Goal: Information Seeking & Learning: Find specific fact

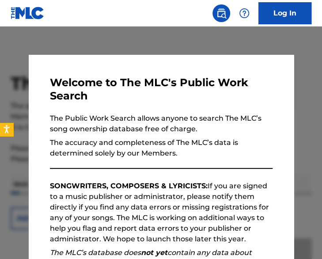
scroll to position [140, 0]
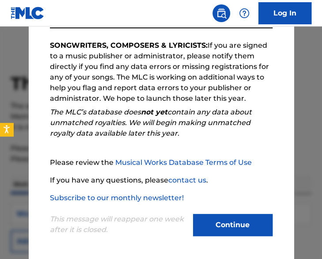
click at [198, 222] on button "Continue" at bounding box center [232, 225] width 79 height 22
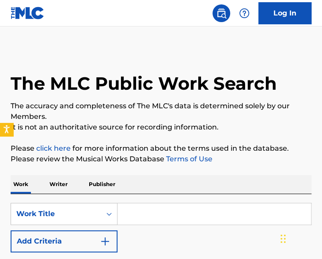
scroll to position [103, 0]
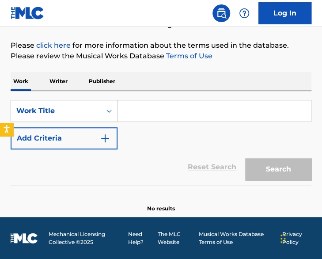
click at [72, 79] on div "Work Writer Publisher" at bounding box center [161, 81] width 300 height 19
click at [63, 83] on p "Writer" at bounding box center [58, 81] width 23 height 19
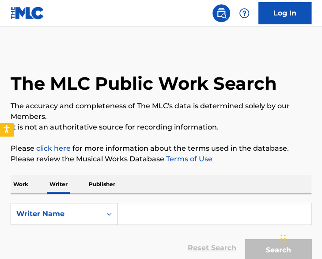
click at [145, 221] on input "Search Form" at bounding box center [213, 213] width 193 height 21
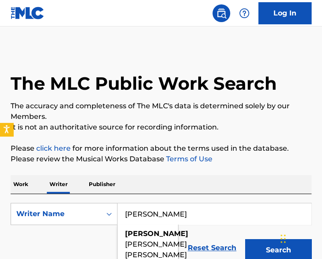
click at [245, 239] on button "Search" at bounding box center [278, 250] width 66 height 22
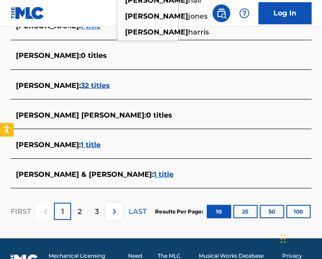
click at [78, 206] on p "2" at bounding box center [80, 211] width 4 height 11
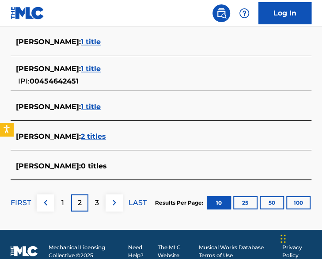
click at [97, 199] on p "3" at bounding box center [97, 202] width 4 height 11
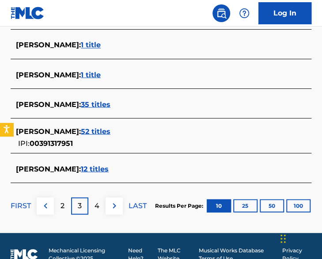
scroll to position [422, 0]
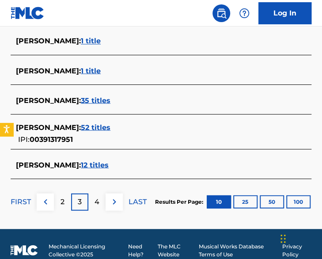
click at [97, 198] on p "4" at bounding box center [96, 201] width 5 height 11
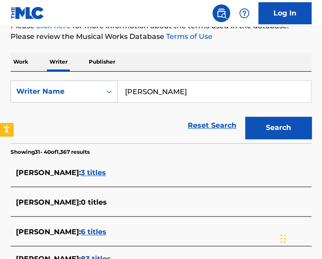
scroll to position [120, 0]
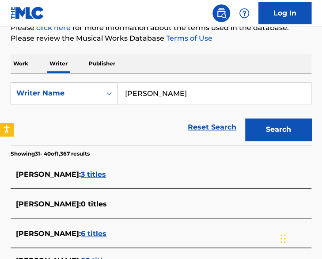
click at [126, 91] on input "[PERSON_NAME]" at bounding box center [213, 93] width 193 height 21
type input "[PERSON_NAME]"
click at [245, 118] on button "Search" at bounding box center [278, 129] width 66 height 22
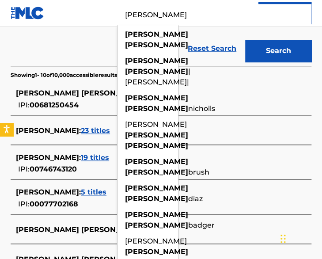
scroll to position [199, 0]
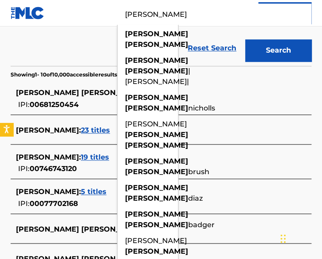
click at [83, 111] on div "[PERSON_NAME] [PERSON_NAME] : 133 titles IPI: 00681250454" at bounding box center [161, 98] width 300 height 31
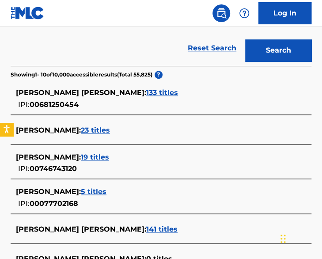
click at [146, 92] on span "133 titles" at bounding box center [162, 92] width 32 height 8
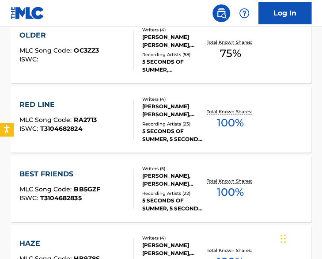
scroll to position [827, 0]
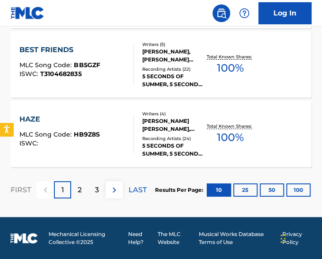
click at [78, 192] on p "2" at bounding box center [80, 189] width 4 height 11
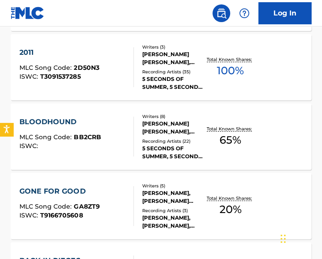
scroll to position [601, 0]
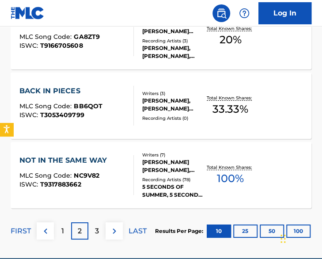
click at [95, 232] on p "3" at bounding box center [97, 230] width 4 height 11
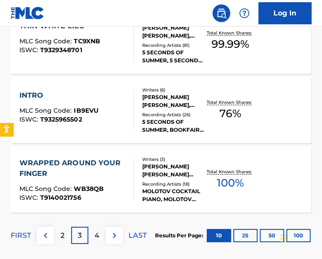
scroll to position [791, 0]
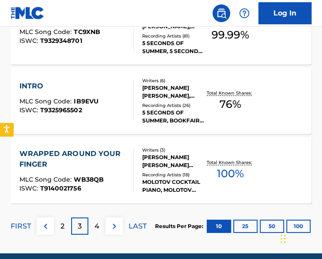
click at [96, 225] on p "4" at bounding box center [96, 226] width 5 height 11
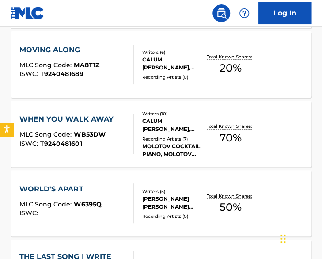
scroll to position [342, 0]
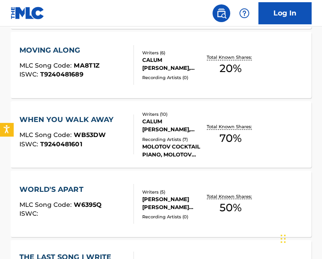
click at [151, 195] on div "[PERSON_NAME] [PERSON_NAME] [PERSON_NAME], [PERSON_NAME] [PERSON_NAME], [PERSON…" at bounding box center [173, 203] width 63 height 16
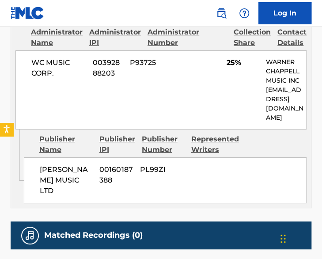
scroll to position [898, 0]
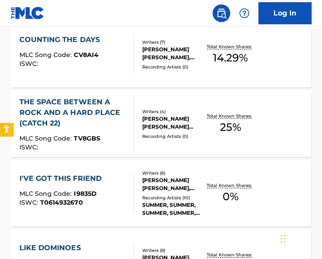
scroll to position [827, 0]
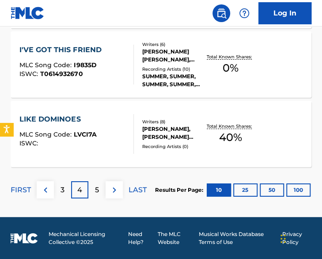
click at [98, 191] on p "5" at bounding box center [97, 189] width 4 height 11
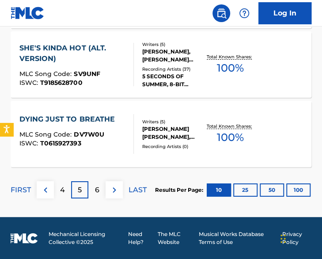
click at [95, 194] on p "6" at bounding box center [97, 189] width 4 height 11
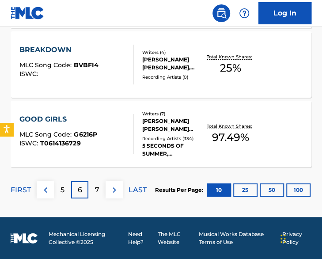
click at [94, 193] on div "7" at bounding box center [96, 189] width 17 height 17
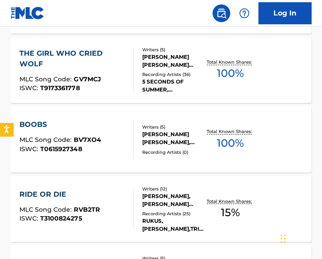
scroll to position [338, 0]
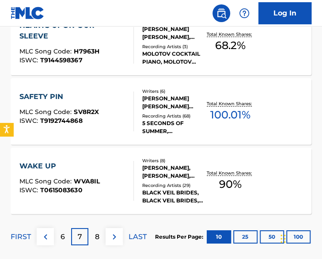
click at [95, 236] on p "8" at bounding box center [97, 236] width 4 height 11
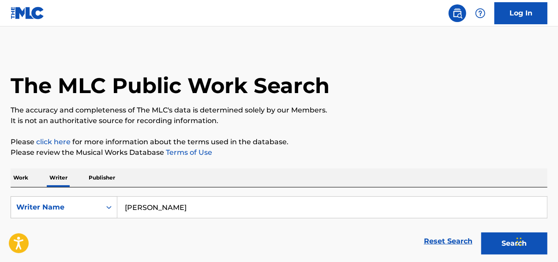
scroll to position [126, 0]
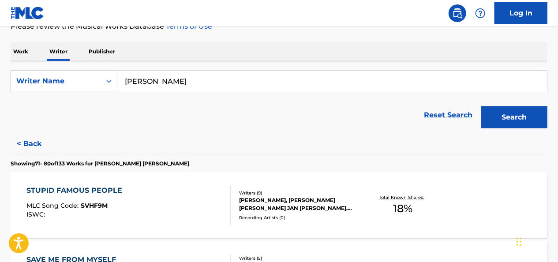
click at [18, 50] on p "Work" at bounding box center [21, 51] width 20 height 19
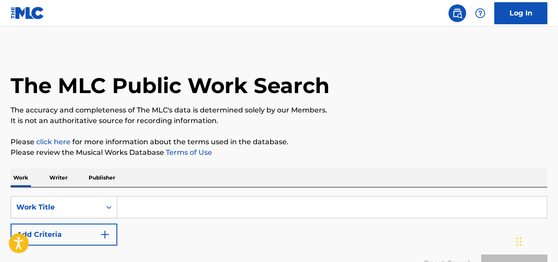
scroll to position [93, 0]
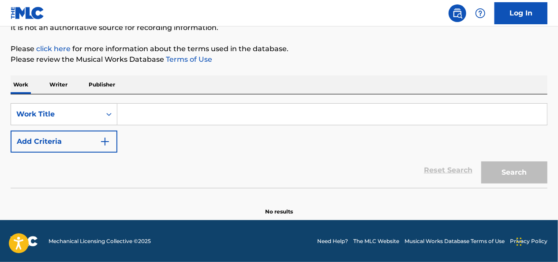
click at [148, 113] on input "Search Form" at bounding box center [332, 114] width 430 height 21
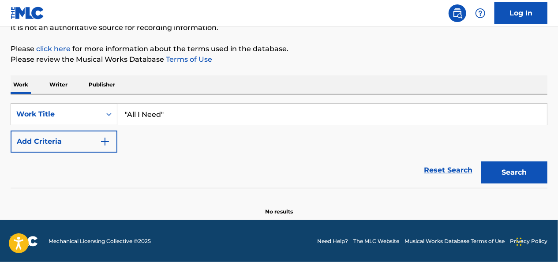
type input ""All I Need""
click at [321, 161] on button "Search" at bounding box center [514, 172] width 66 height 22
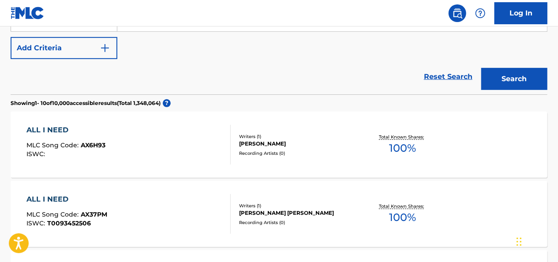
scroll to position [139, 0]
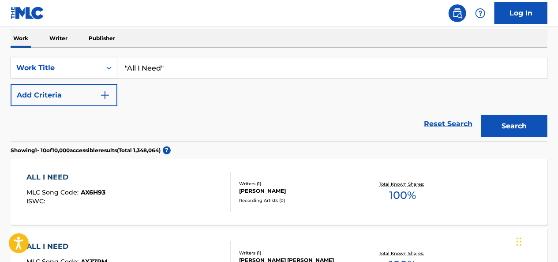
click at [87, 87] on button "Add Criteria" at bounding box center [64, 95] width 107 height 22
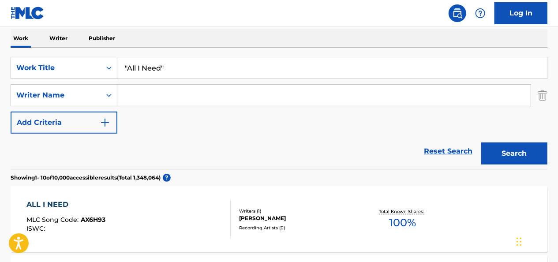
click at [158, 94] on input "Search Form" at bounding box center [323, 95] width 413 height 21
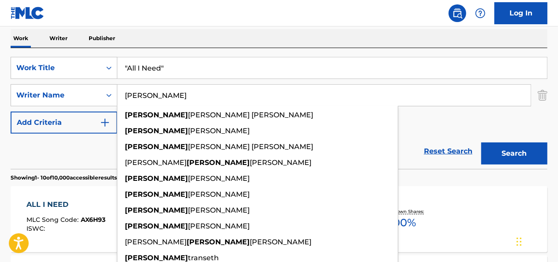
click at [321, 143] on button "Search" at bounding box center [514, 154] width 66 height 22
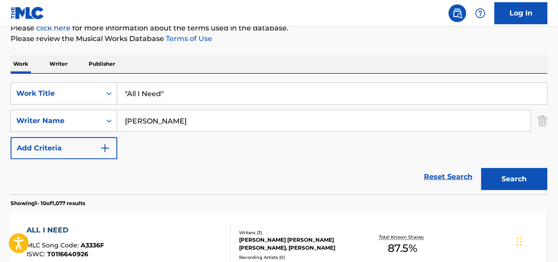
scroll to position [108, 0]
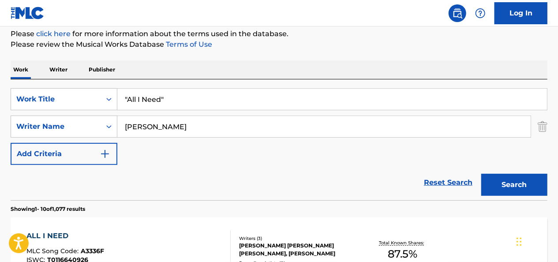
click at [124, 128] on input "[PERSON_NAME]" at bounding box center [323, 126] width 413 height 21
type input "[PERSON_NAME]"
click at [321, 174] on button "Search" at bounding box center [514, 185] width 66 height 22
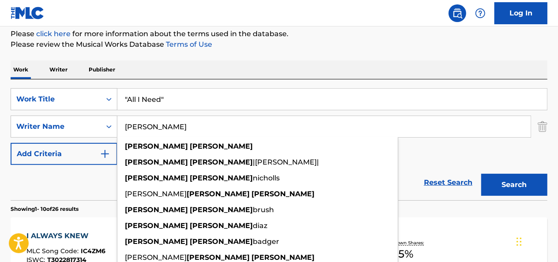
click at [90, 185] on div "Reset Search Search" at bounding box center [279, 182] width 537 height 35
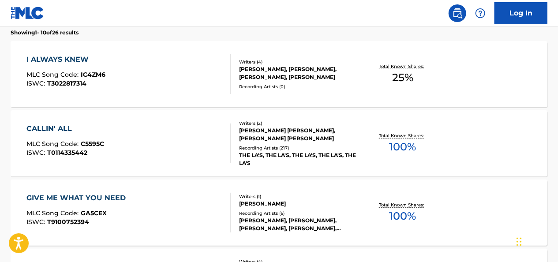
scroll to position [288, 0]
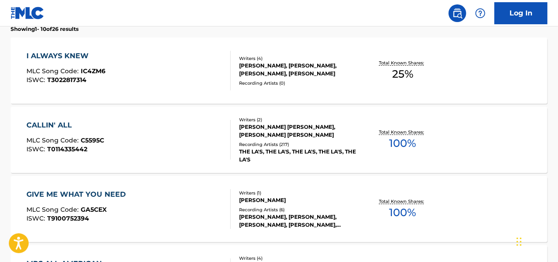
click at [231, 63] on div "Writers ( 4 ) [PERSON_NAME], [PERSON_NAME], [PERSON_NAME], [PERSON_NAME] Record…" at bounding box center [295, 70] width 128 height 31
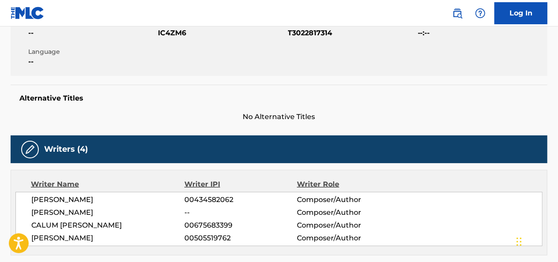
scroll to position [117, 0]
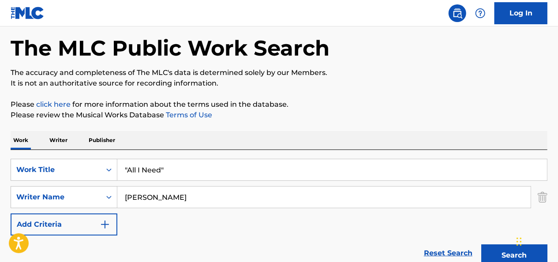
scroll to position [84, 0]
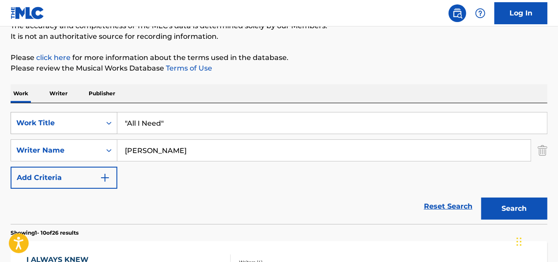
drag, startPoint x: 175, startPoint y: 122, endPoint x: 116, endPoint y: 122, distance: 58.7
click at [116, 122] on div "SearchWithCriteriad90a7264-e343-4a9b-8084-e0e97c2e1af5 Work Title "All I Need"" at bounding box center [279, 123] width 537 height 22
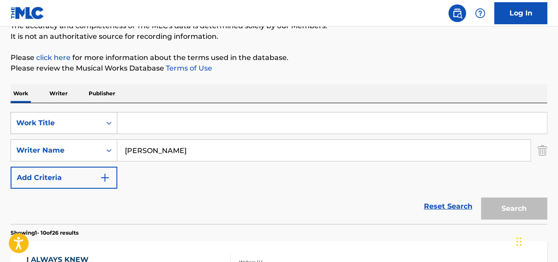
click at [105, 126] on icon "Search Form" at bounding box center [109, 123] width 9 height 9
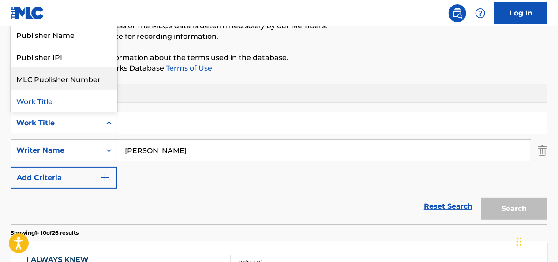
scroll to position [0, 0]
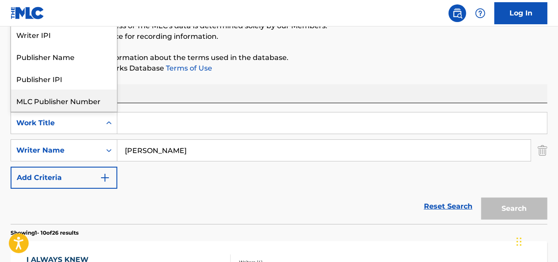
click at [160, 101] on div "Work Writer Publisher" at bounding box center [279, 93] width 537 height 19
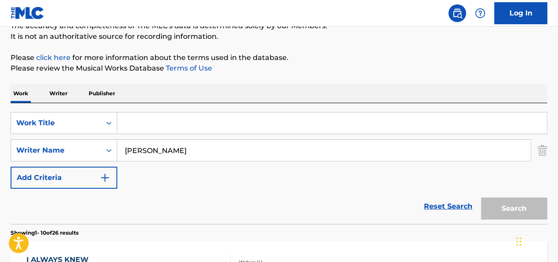
click at [65, 91] on p "Writer" at bounding box center [58, 93] width 23 height 19
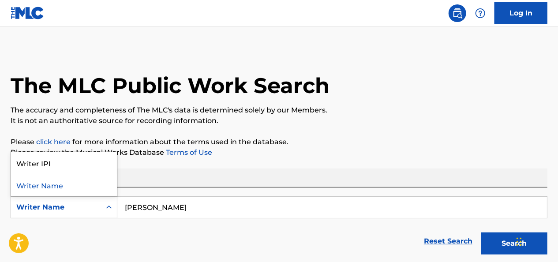
click at [75, 205] on div "Writer Name" at bounding box center [55, 207] width 79 height 11
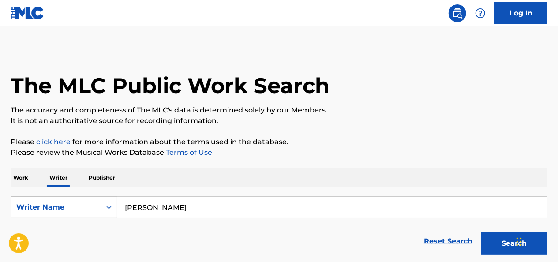
click at [75, 205] on div "Writer Name" at bounding box center [55, 207] width 79 height 11
click at [26, 174] on p "Work" at bounding box center [21, 178] width 20 height 19
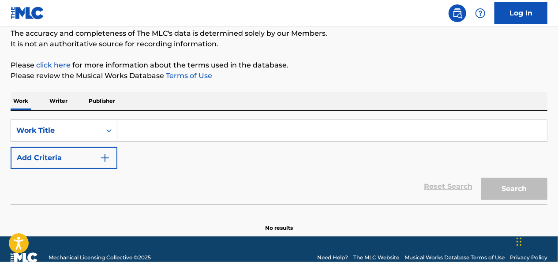
scroll to position [77, 0]
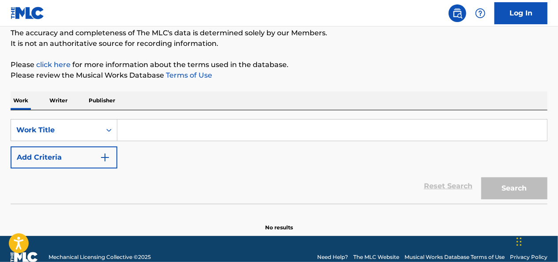
click at [161, 137] on input "Search Form" at bounding box center [332, 130] width 430 height 21
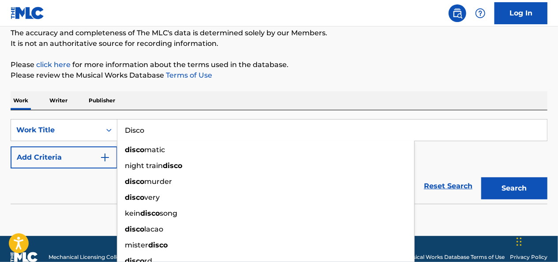
type input "Disco"
click at [321, 177] on button "Search" at bounding box center [514, 188] width 66 height 22
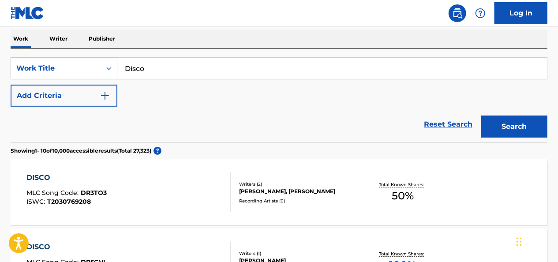
scroll to position [139, 0]
click at [79, 100] on button "Add Criteria" at bounding box center [64, 96] width 107 height 22
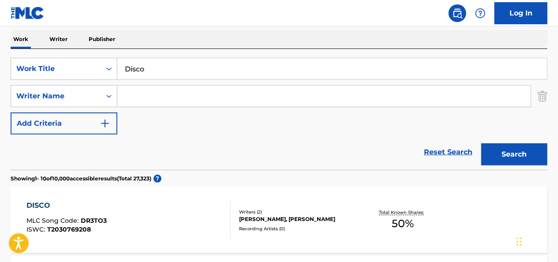
click at [156, 101] on input "Search Form" at bounding box center [323, 96] width 413 height 21
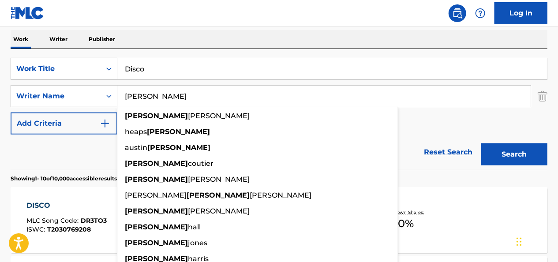
type input "[PERSON_NAME]"
click at [321, 143] on button "Search" at bounding box center [514, 154] width 66 height 22
click at [84, 154] on div "Reset Search Search" at bounding box center [279, 152] width 537 height 35
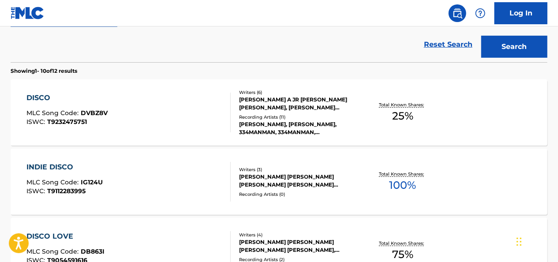
scroll to position [263, 0]
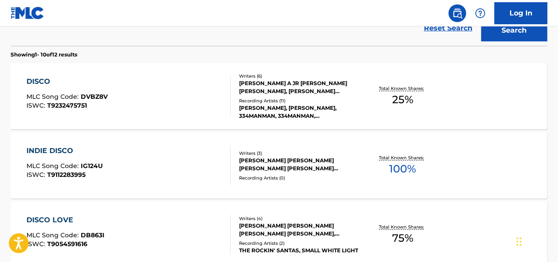
click at [158, 97] on div "DISCO MLC Song Code : DVBZ8V ISWC : T9232475751" at bounding box center [129, 96] width 204 height 40
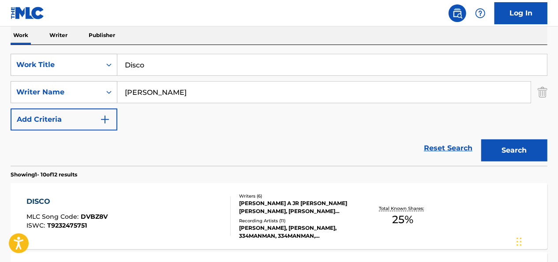
scroll to position [142, 0]
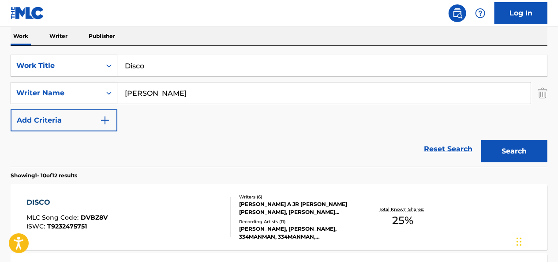
click at [153, 58] on input "Disco" at bounding box center [332, 65] width 430 height 21
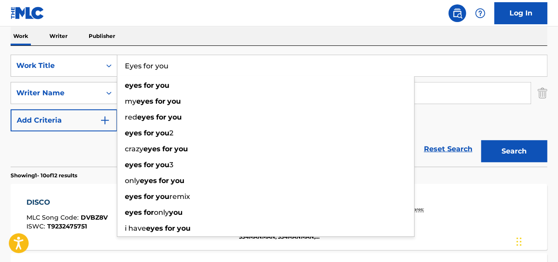
type input "Eyes for you"
click at [321, 140] on button "Search" at bounding box center [514, 151] width 66 height 22
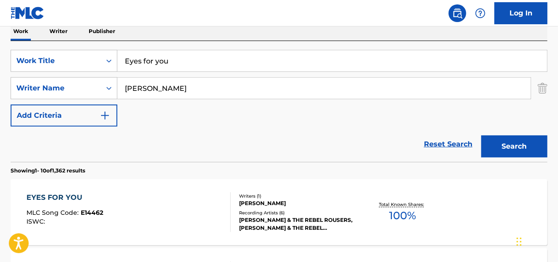
scroll to position [108, 0]
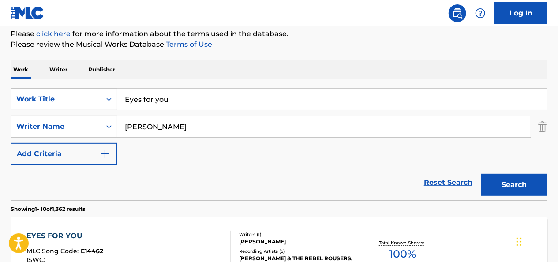
click at [135, 131] on input "[PERSON_NAME]" at bounding box center [323, 126] width 413 height 21
type input "Hood"
click at [321, 174] on button "Search" at bounding box center [514, 185] width 66 height 22
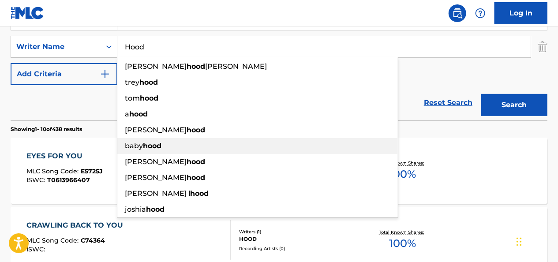
scroll to position [197, 0]
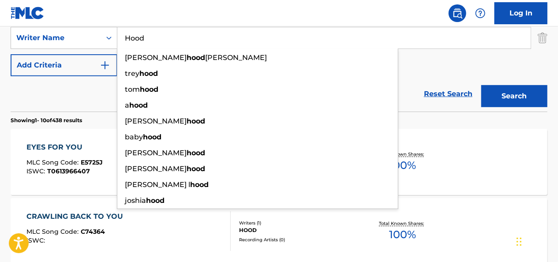
click at [78, 94] on div "Reset Search Search" at bounding box center [279, 93] width 537 height 35
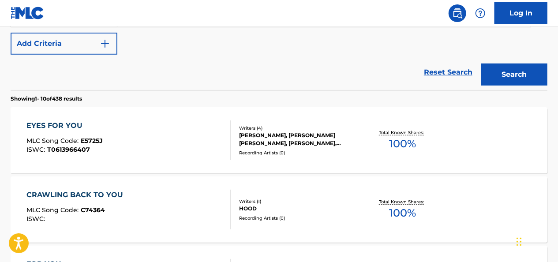
scroll to position [0, 0]
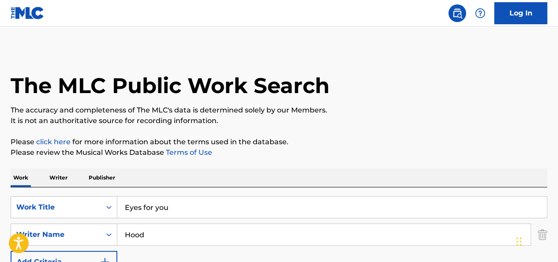
click at [154, 210] on input "Eyes for you" at bounding box center [332, 207] width 430 height 21
type input "getaway"
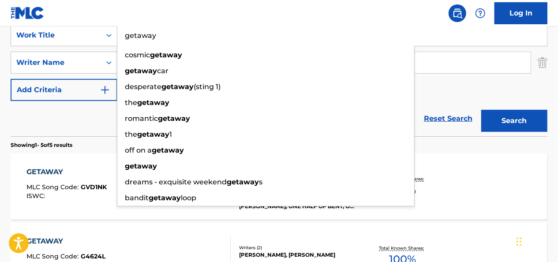
scroll to position [236, 0]
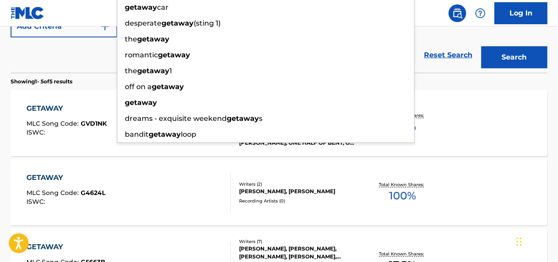
click at [91, 73] on section "Showing 1 - 5 of 5 results" at bounding box center [279, 79] width 537 height 13
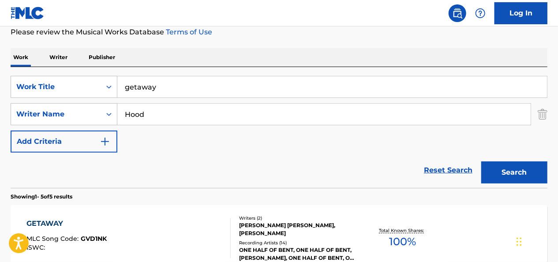
scroll to position [120, 0]
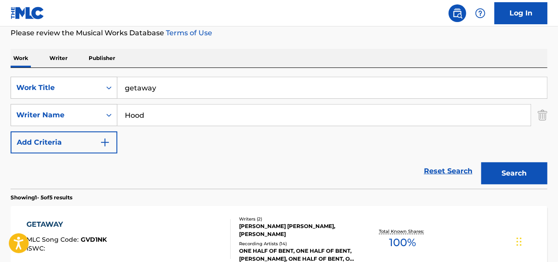
click at [139, 112] on input "Hood" at bounding box center [323, 115] width 413 height 21
type input "[PERSON_NAME]"
click at [321, 162] on button "Search" at bounding box center [514, 173] width 66 height 22
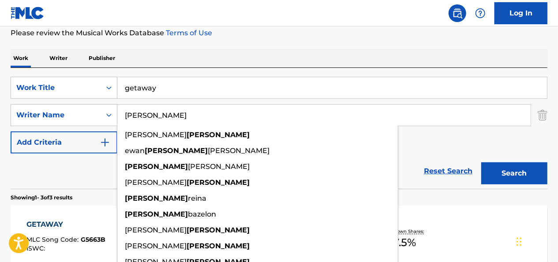
click at [56, 180] on div "Reset Search Search" at bounding box center [279, 171] width 537 height 35
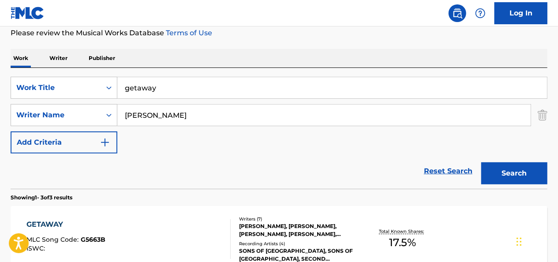
scroll to position [188, 0]
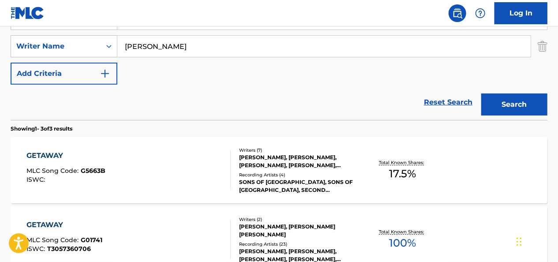
click at [275, 149] on div "Writers ( 7 )" at bounding box center [298, 150] width 119 height 7
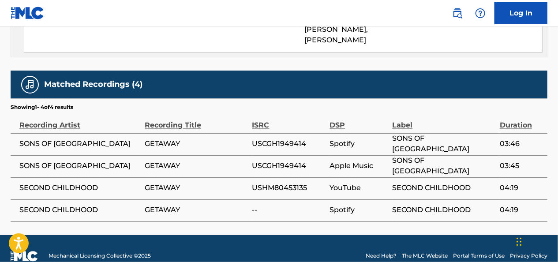
scroll to position [725, 0]
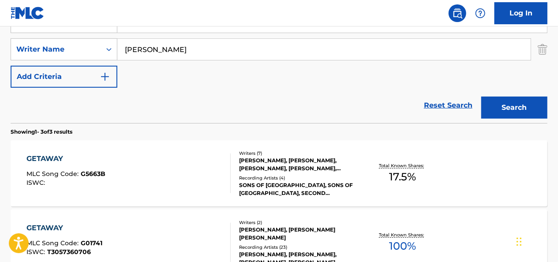
scroll to position [136, 0]
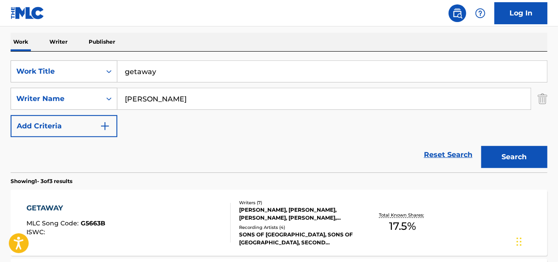
click at [163, 73] on input "getaway" at bounding box center [332, 71] width 430 height 21
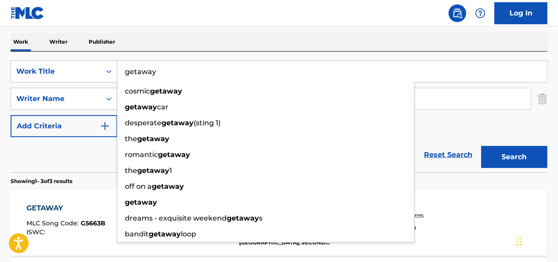
click at [163, 73] on input "getaway" at bounding box center [332, 71] width 430 height 21
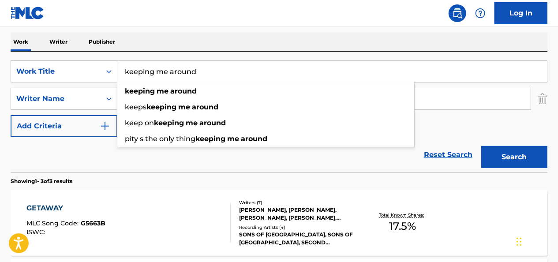
type input "keeping me around"
click at [321, 146] on button "Search" at bounding box center [514, 157] width 66 height 22
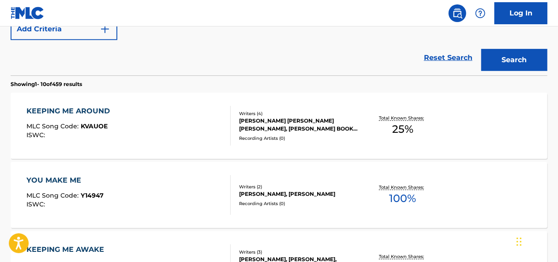
scroll to position [233, 0]
click at [159, 114] on div "KEEPING ME AROUND MLC Song Code : KVAUOE ISWC :" at bounding box center [129, 125] width 204 height 40
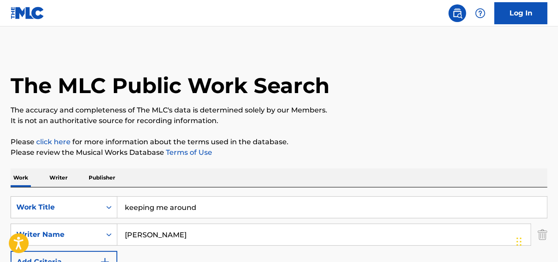
click at [155, 217] on input "keeping me around" at bounding box center [332, 207] width 430 height 21
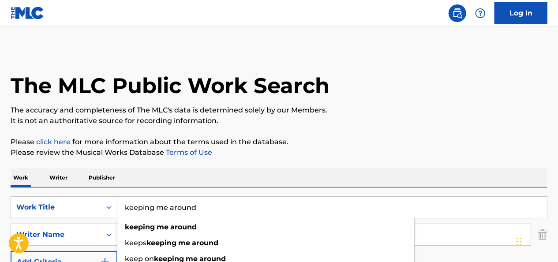
click at [155, 217] on input "keeping me around" at bounding box center [332, 207] width 430 height 21
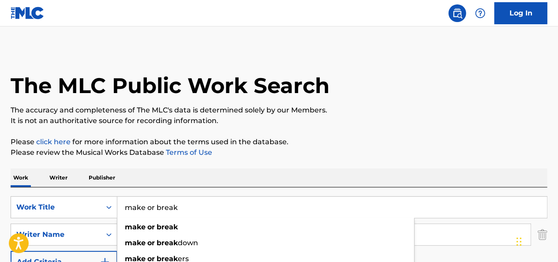
type input "make or break"
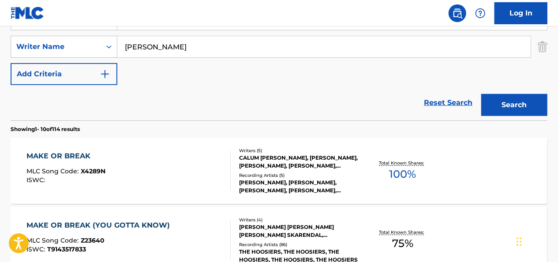
scroll to position [188, 0]
click at [169, 157] on div "MAKE OR BREAK MLC Song Code : X4289N ISWC :" at bounding box center [129, 170] width 204 height 40
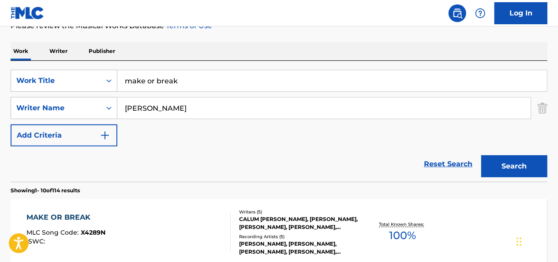
click at [156, 83] on input "make or break" at bounding box center [332, 80] width 430 height 21
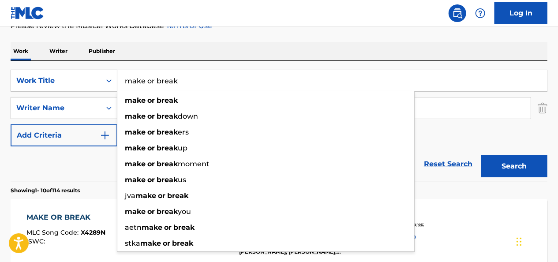
click at [156, 83] on input "make or break" at bounding box center [332, 80] width 430 height 21
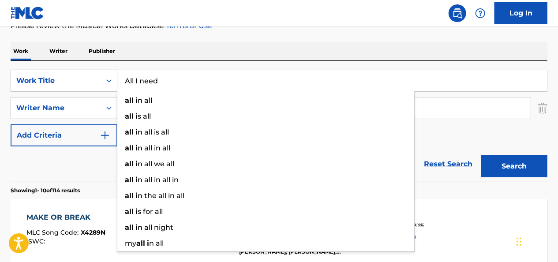
type input "All I need"
click at [321, 155] on button "Search" at bounding box center [514, 166] width 66 height 22
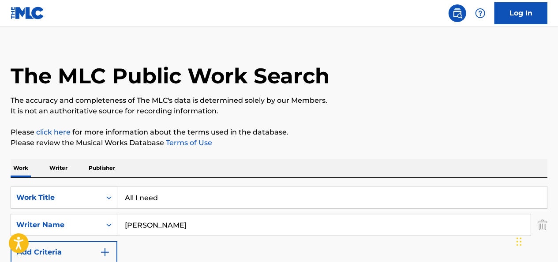
scroll to position [0, 0]
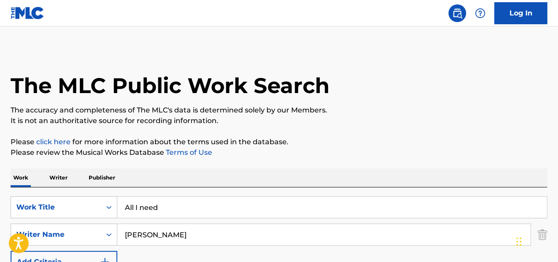
click at [138, 228] on input "[PERSON_NAME]" at bounding box center [323, 234] width 413 height 21
type input "Hemmings"
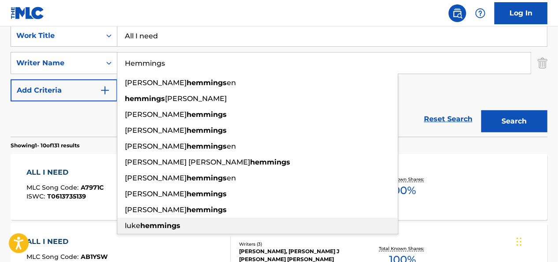
scroll to position [171, 0]
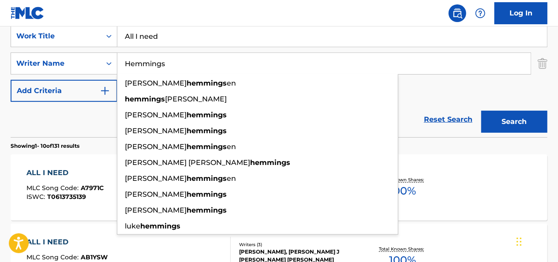
click at [83, 121] on div "Reset Search Search" at bounding box center [279, 119] width 537 height 35
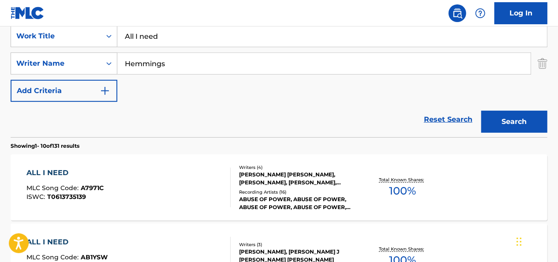
click at [159, 186] on div "ALL I NEED MLC Song Code : A7971C ISWC : T0613735139" at bounding box center [129, 188] width 204 height 40
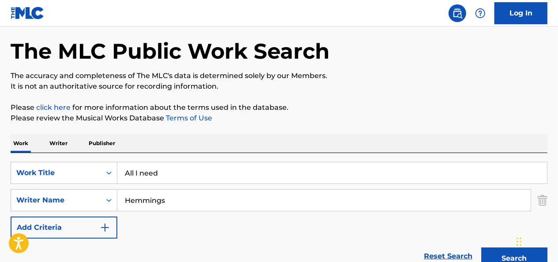
scroll to position [17, 0]
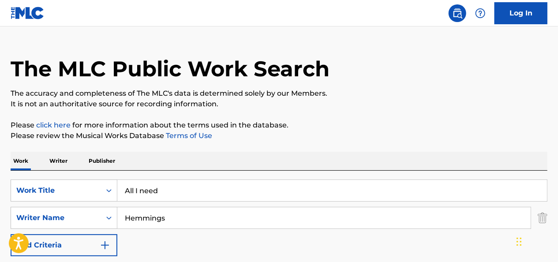
click at [163, 191] on input "All I need" at bounding box center [332, 190] width 430 height 21
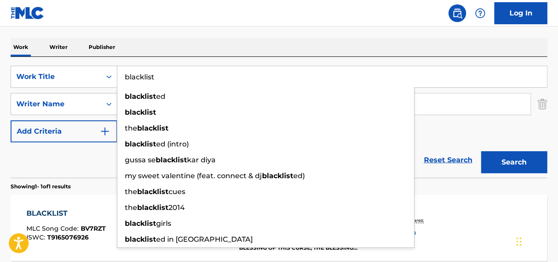
scroll to position [142, 0]
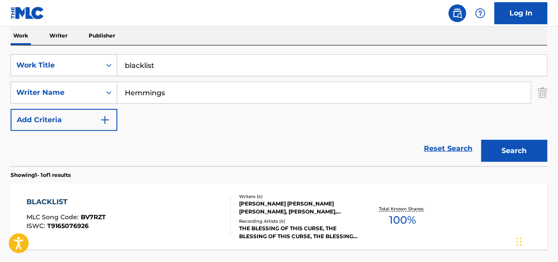
click at [86, 149] on div "Reset Search Search" at bounding box center [279, 148] width 537 height 35
click at [154, 60] on input "blacklist" at bounding box center [332, 65] width 430 height 21
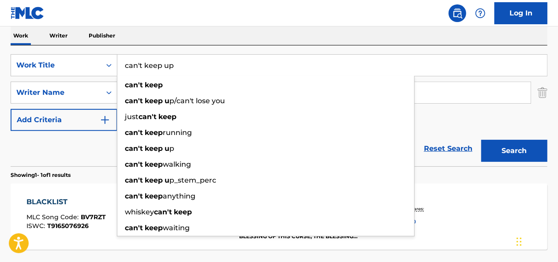
click at [321, 140] on button "Search" at bounding box center [514, 151] width 66 height 22
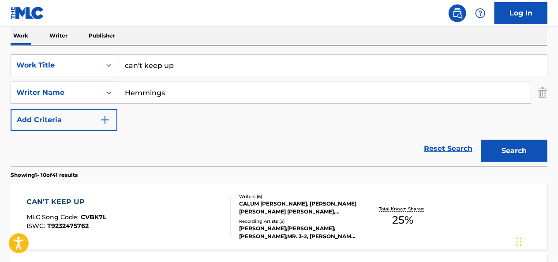
click at [169, 47] on div "SearchWithCriteriad90a7264-e343-4a9b-8084-e0e97c2e1af5 Work Title can't keep up…" at bounding box center [279, 105] width 537 height 121
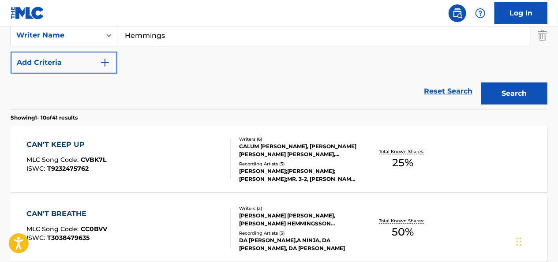
scroll to position [157, 0]
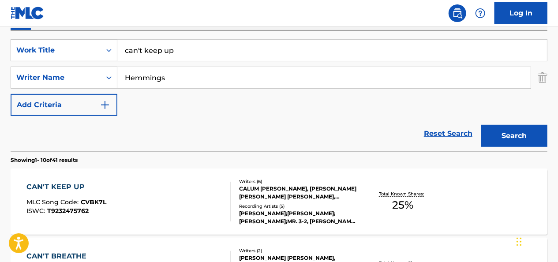
click at [150, 59] on input "can't keep up" at bounding box center [332, 50] width 430 height 21
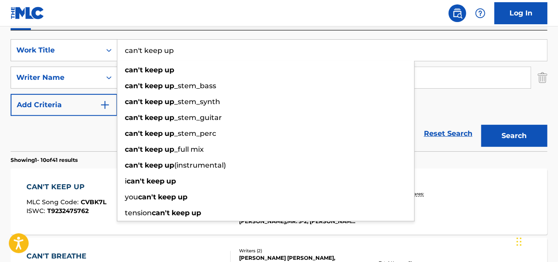
click at [150, 59] on input "can't keep up" at bounding box center [332, 50] width 430 height 21
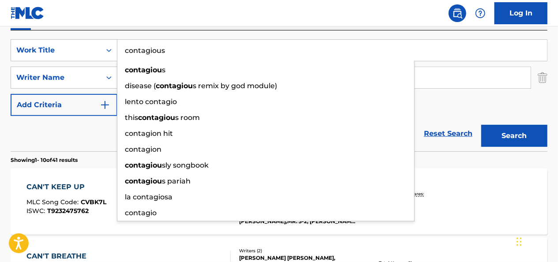
type input "contagious"
click at [321, 125] on button "Search" at bounding box center [514, 136] width 66 height 22
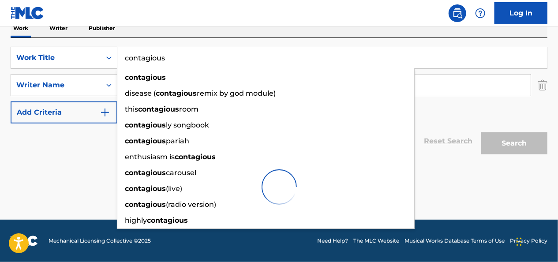
scroll to position [149, 0]
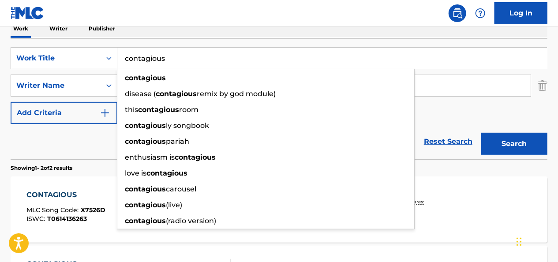
click at [81, 159] on section "Showing 1 - 2 of 2 results" at bounding box center [279, 165] width 537 height 13
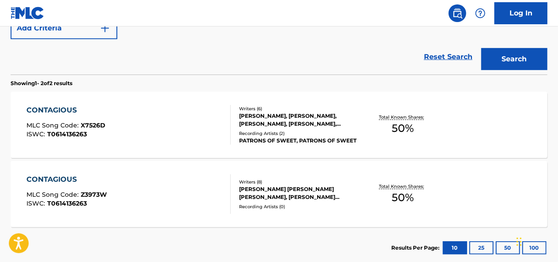
scroll to position [235, 0]
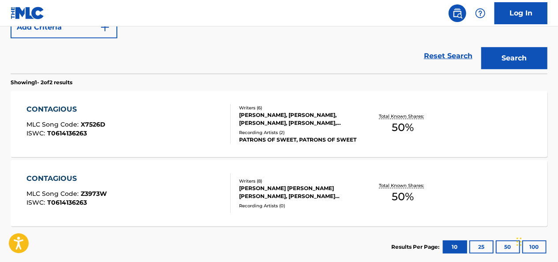
click at [144, 114] on div "CONTAGIOUS MLC Song Code : X7526D ISWC : T0614136263" at bounding box center [129, 124] width 204 height 40
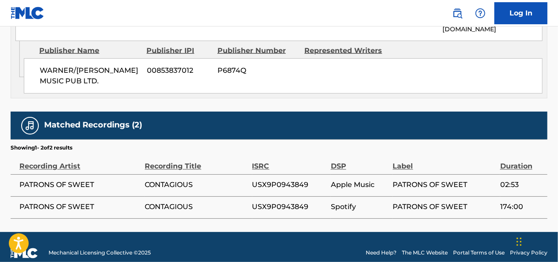
scroll to position [285, 0]
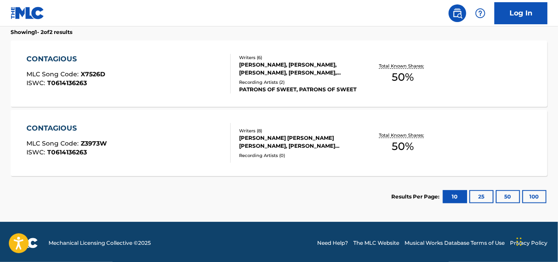
click at [215, 135] on div "CONTAGIOUS MLC Song Code : Z3973W ISWC : T0614136263" at bounding box center [129, 143] width 204 height 40
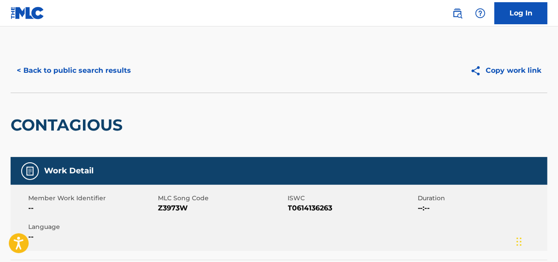
scroll to position [287, 0]
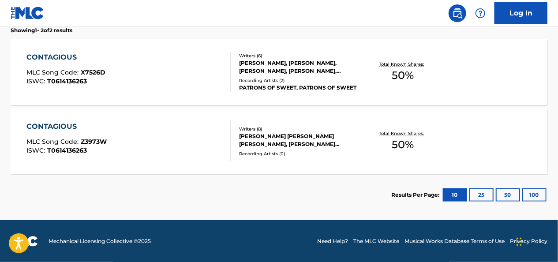
click at [181, 126] on div "CONTAGIOUS MLC Song Code : Z3973W ISWC : T0614136263" at bounding box center [129, 141] width 204 height 40
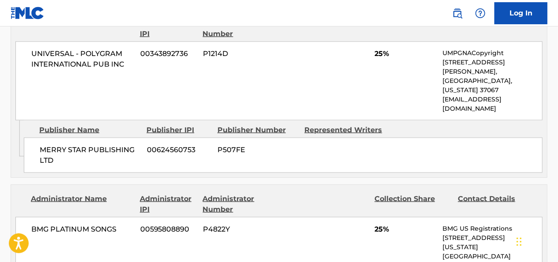
scroll to position [574, 0]
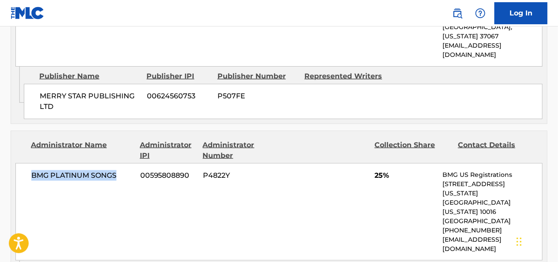
drag, startPoint x: 115, startPoint y: 153, endPoint x: 26, endPoint y: 152, distance: 88.2
click at [26, 163] on div "BMG PLATINUM SONGS 00595808890 P4822Y 25% BMG US Registrations [STREET_ADDRESS]…" at bounding box center [278, 212] width 527 height 98
copy span "BMG PLATINUM SONGS"
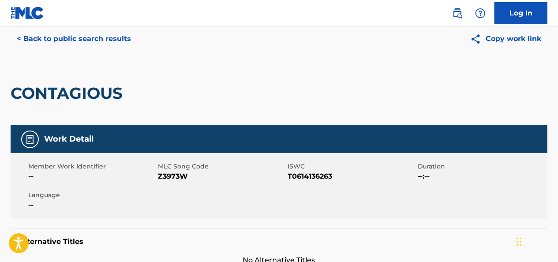
scroll to position [0, 0]
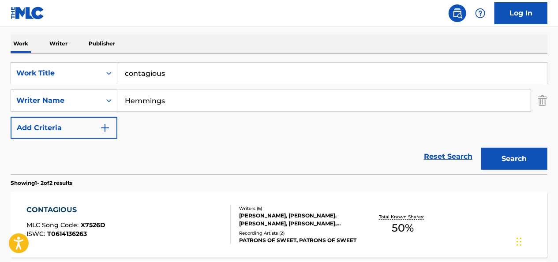
scroll to position [104, 0]
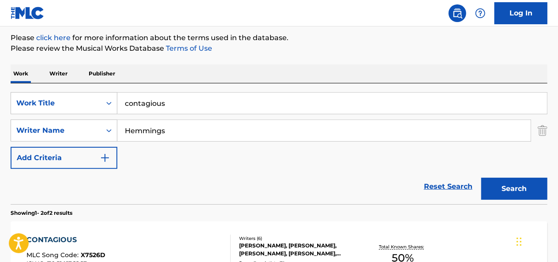
click at [178, 101] on input "contagious" at bounding box center [332, 103] width 430 height 21
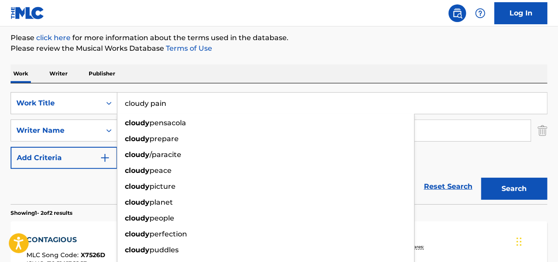
type input "cloudy pain"
click at [321, 178] on button "Search" at bounding box center [514, 189] width 66 height 22
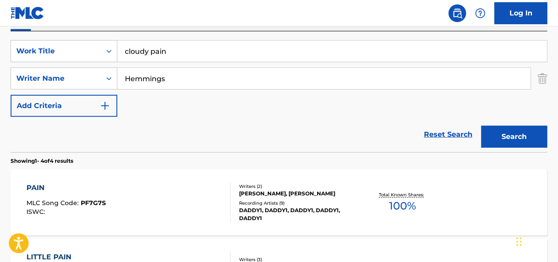
scroll to position [156, 0]
click at [151, 86] on input "Hemmings" at bounding box center [323, 78] width 413 height 21
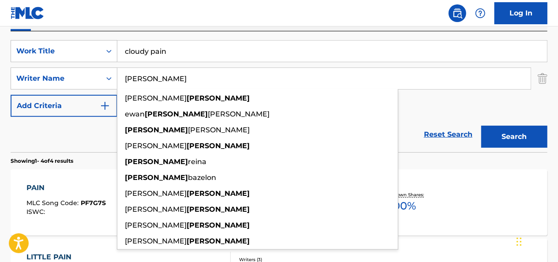
click at [321, 126] on button "Search" at bounding box center [514, 137] width 66 height 22
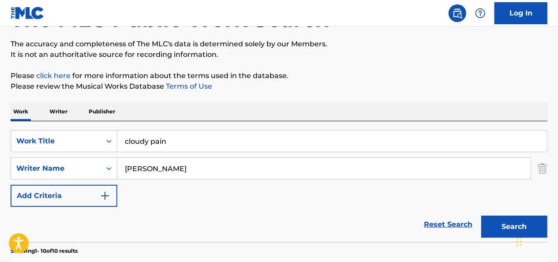
scroll to position [45, 0]
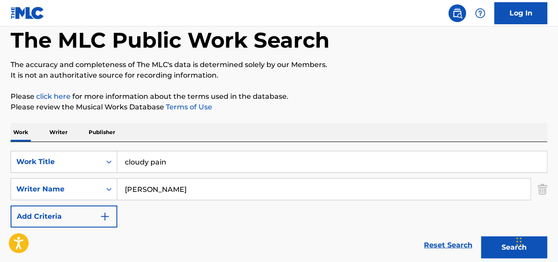
click at [146, 161] on input "cloudy pain" at bounding box center [332, 161] width 430 height 21
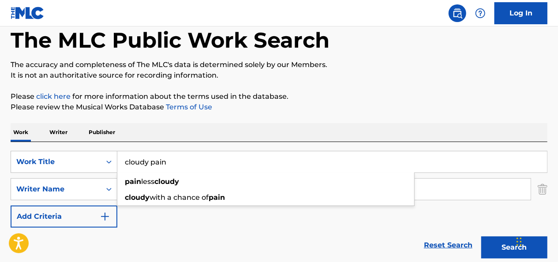
click at [146, 161] on input "cloudy pain" at bounding box center [332, 161] width 430 height 21
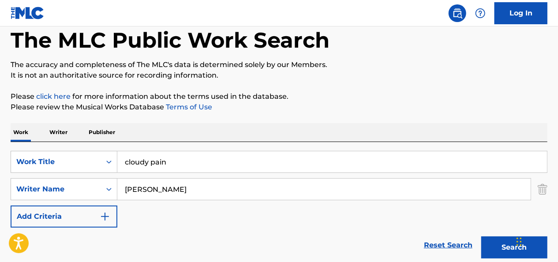
click at [148, 230] on div "Reset Search Search" at bounding box center [279, 245] width 537 height 35
click at [136, 197] on input "[PERSON_NAME]" at bounding box center [323, 189] width 413 height 21
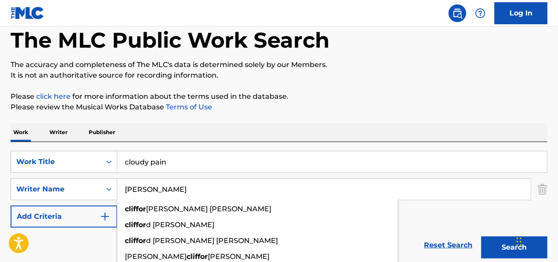
type input "[PERSON_NAME]"
click at [321, 236] on button "Search" at bounding box center [514, 247] width 66 height 22
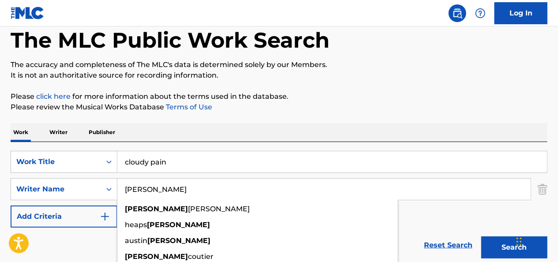
scroll to position [209, 0]
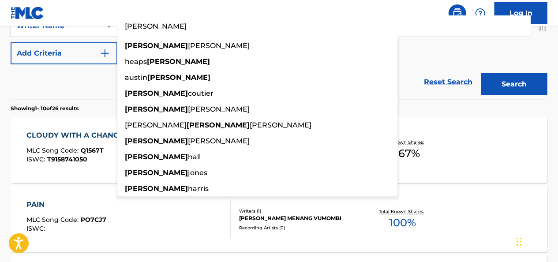
click at [94, 88] on div "Reset Search Search" at bounding box center [279, 81] width 537 height 35
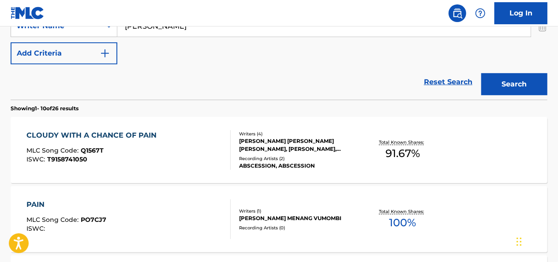
click at [116, 138] on div "CLOUDY WITH A CHANCE OF PAIN" at bounding box center [94, 135] width 135 height 11
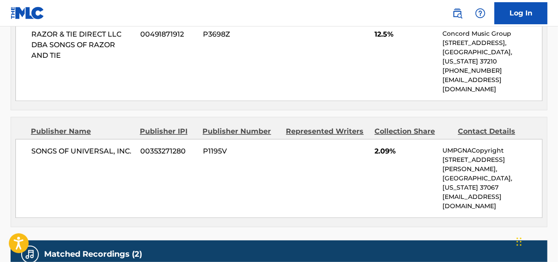
scroll to position [1236, 0]
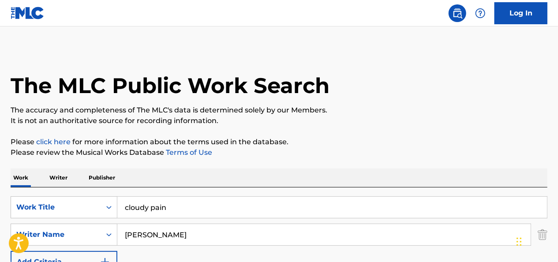
scroll to position [102, 0]
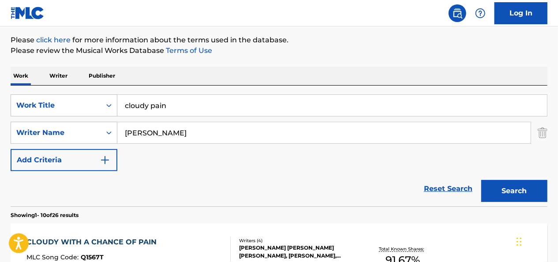
click at [190, 107] on input "cloudy pain" at bounding box center [332, 105] width 430 height 21
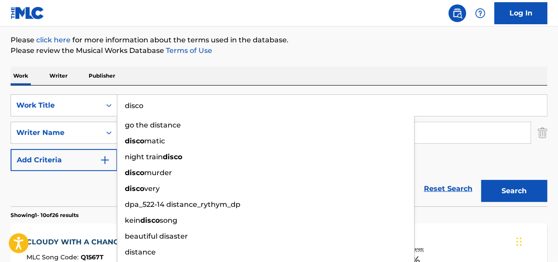
type input "disco"
click at [321, 180] on button "Search" at bounding box center [514, 191] width 66 height 22
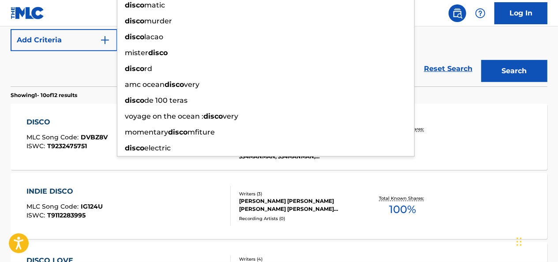
scroll to position [223, 0]
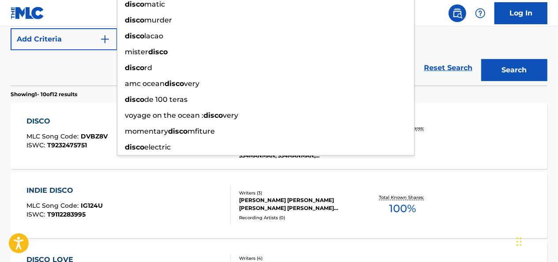
click at [81, 79] on div "Reset Search Search" at bounding box center [279, 67] width 537 height 35
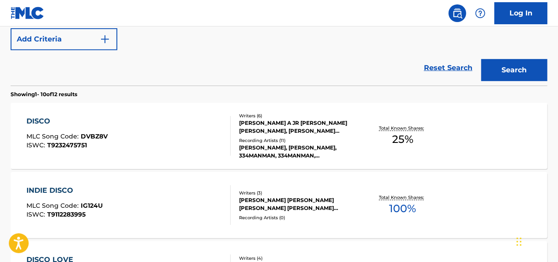
click at [53, 123] on div "DISCO" at bounding box center [67, 121] width 81 height 11
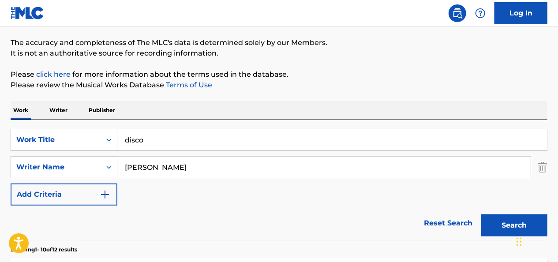
scroll to position [64, 0]
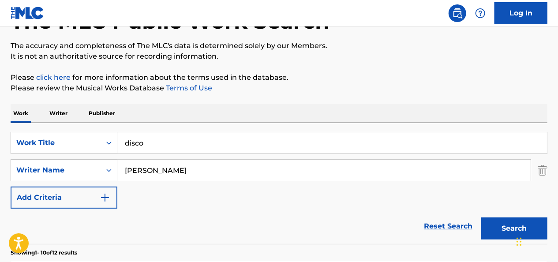
click at [149, 136] on input "disco" at bounding box center [332, 142] width 430 height 21
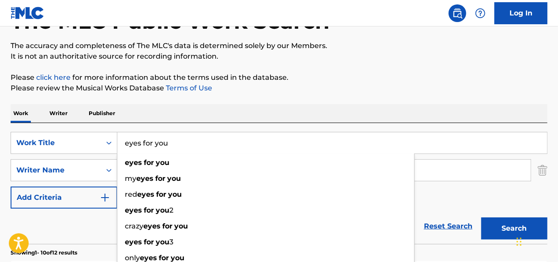
type input "eyes for you"
click at [321, 218] on button "Search" at bounding box center [514, 229] width 66 height 22
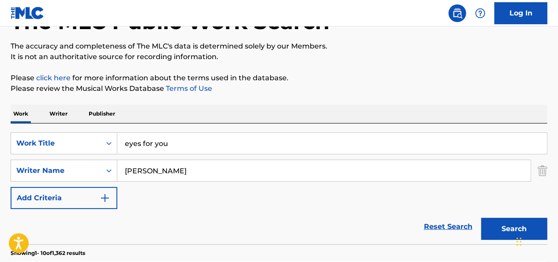
scroll to position [6, 0]
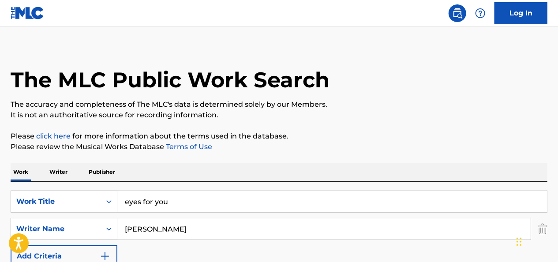
click at [133, 232] on input "[PERSON_NAME]" at bounding box center [323, 228] width 413 height 21
type input "hemmings"
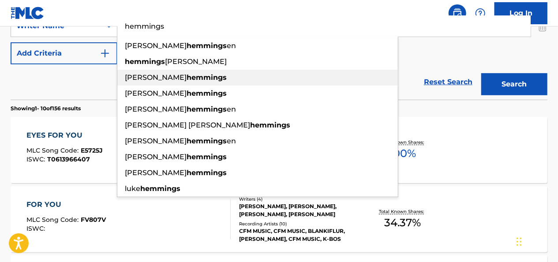
scroll to position [214, 0]
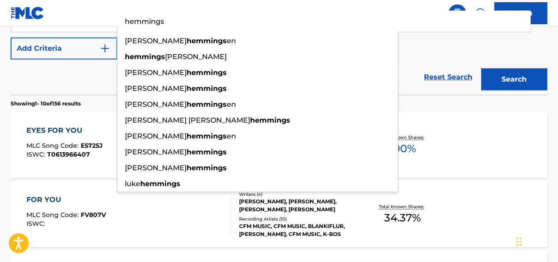
click at [90, 83] on div "Reset Search Search" at bounding box center [279, 77] width 537 height 35
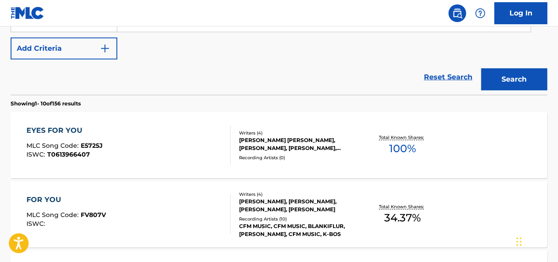
click at [275, 132] on div "Writers ( 4 )" at bounding box center [298, 133] width 119 height 7
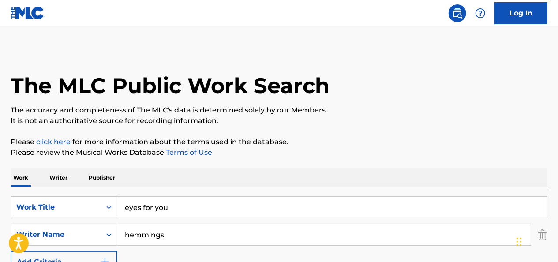
scroll to position [99, 0]
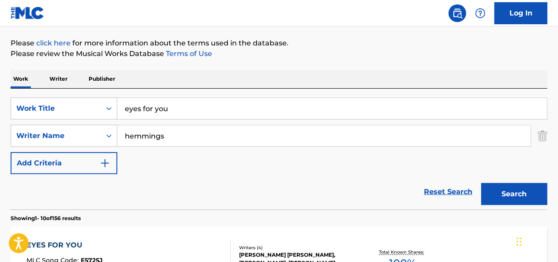
click at [146, 111] on input "eyes for you" at bounding box center [332, 108] width 430 height 21
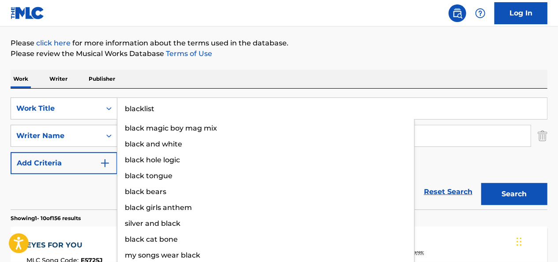
type input "blacklist"
click at [321, 183] on button "Search" at bounding box center [514, 194] width 66 height 22
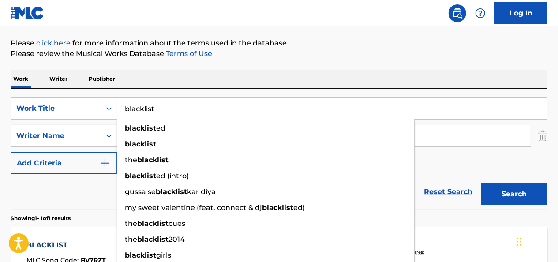
scroll to position [218, 0]
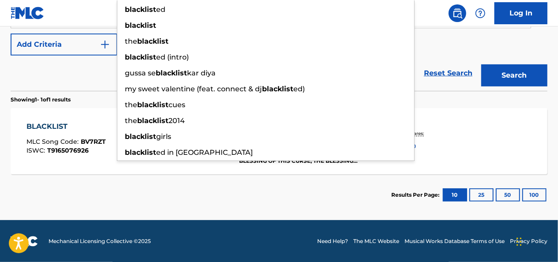
click at [63, 120] on div "BLACKLIST MLC Song Code : BV7RZT ISWC : T9165076926 Writers ( 4 ) [PERSON_NAME]…" at bounding box center [279, 141] width 537 height 66
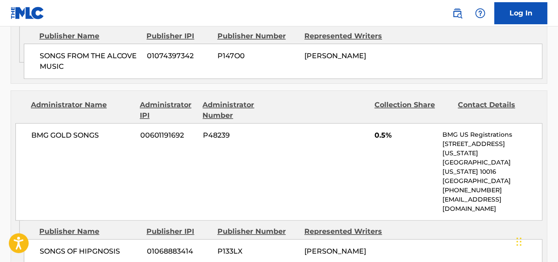
scroll to position [1042, 0]
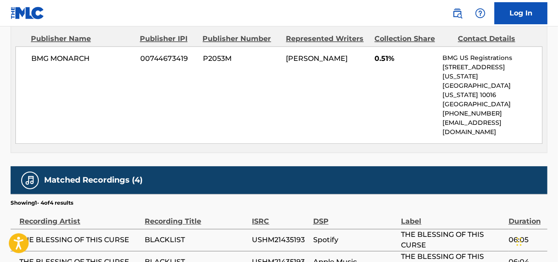
scroll to position [167, 0]
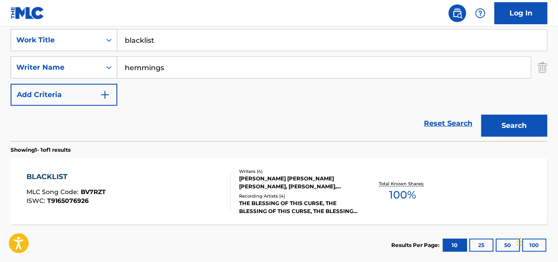
click at [158, 48] on input "blacklist" at bounding box center [332, 40] width 430 height 21
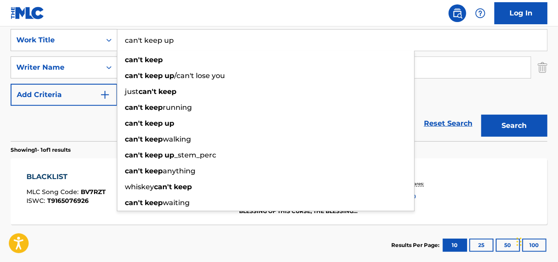
type input "can't keep up"
click at [321, 115] on button "Search" at bounding box center [514, 126] width 66 height 22
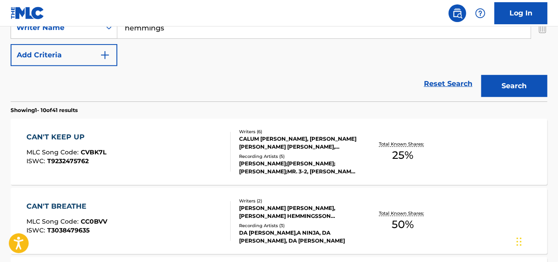
scroll to position [207, 0]
click at [166, 132] on div "CAN'T KEEP UP MLC Song Code : CVBK7L ISWC : T9232475762" at bounding box center [129, 151] width 204 height 40
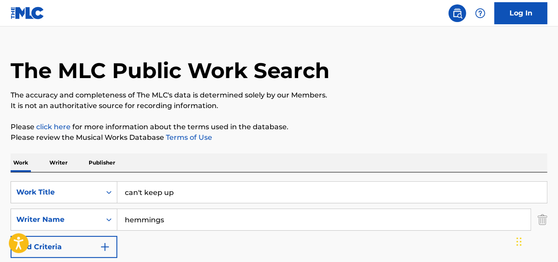
scroll to position [14, 0]
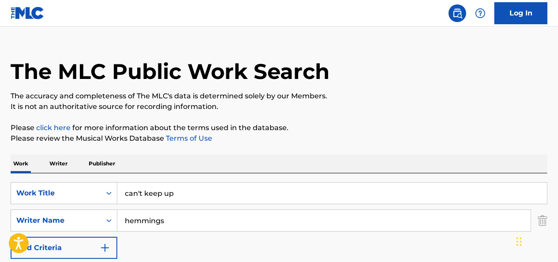
click at [168, 191] on input "can't keep up" at bounding box center [332, 193] width 430 height 21
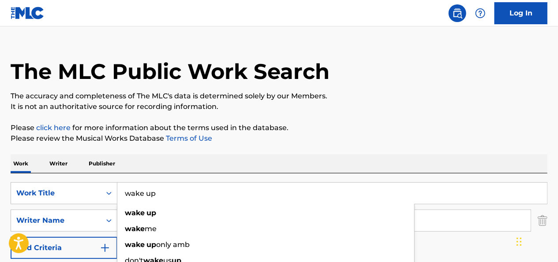
type input "wake up"
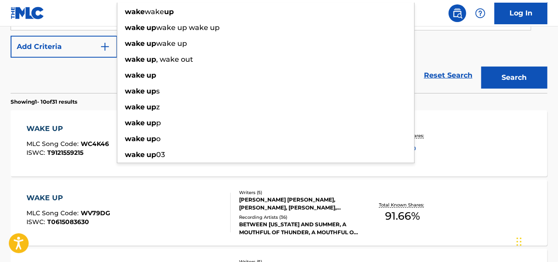
click at [92, 93] on div "Reset Search Search" at bounding box center [279, 75] width 537 height 35
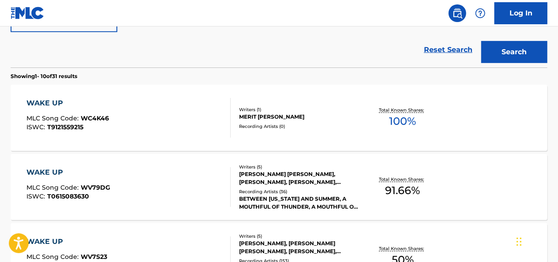
scroll to position [246, 0]
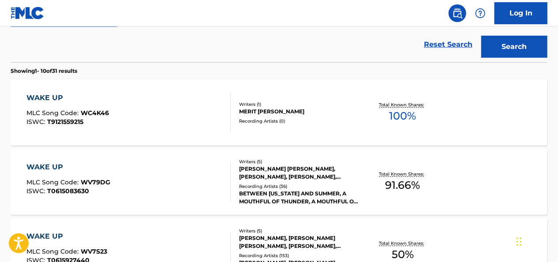
click at [150, 177] on div "WAKE UP MLC Song Code : WV79DG ISWC : T0615083630" at bounding box center [129, 182] width 204 height 40
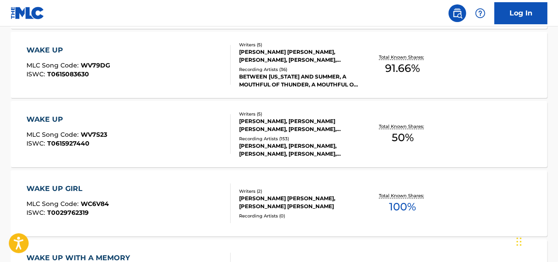
scroll to position [363, 0]
click at [176, 130] on div "WAKE UP MLC Song Code : WV7S23 ISWC : T0615927440" at bounding box center [129, 135] width 204 height 40
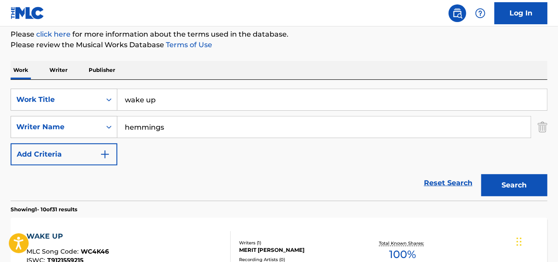
scroll to position [99, 0]
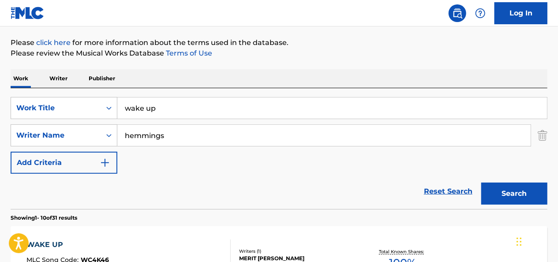
click at [178, 106] on input "wake up" at bounding box center [332, 108] width 430 height 21
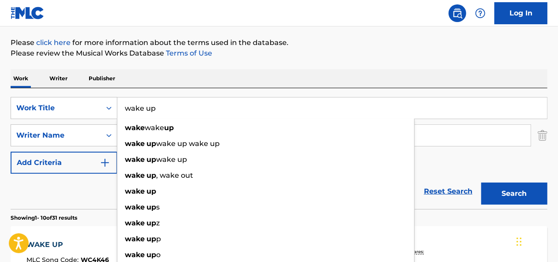
click at [178, 106] on input "wake up" at bounding box center [332, 108] width 430 height 21
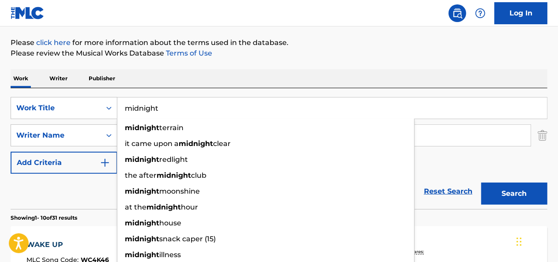
type input "midnight"
click at [321, 183] on button "Search" at bounding box center [514, 194] width 66 height 22
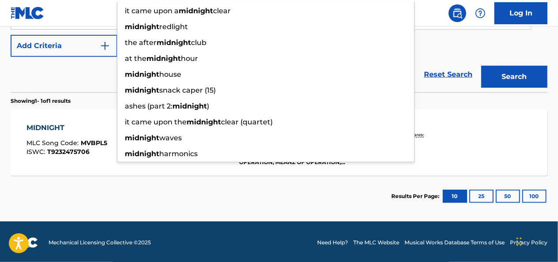
scroll to position [217, 0]
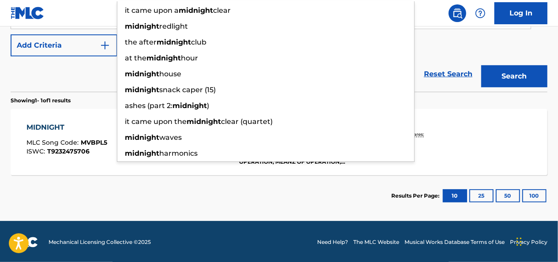
click at [90, 78] on div "Reset Search Search" at bounding box center [279, 73] width 537 height 35
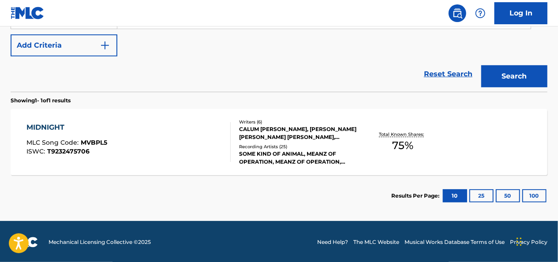
click at [310, 113] on div "MIDNIGHT MLC Song Code : MVBPL5 ISWC : T9232475706 Writers ( 6 ) [PERSON_NAME],…" at bounding box center [279, 142] width 537 height 66
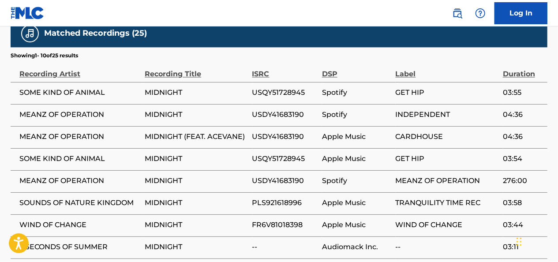
scroll to position [785, 0]
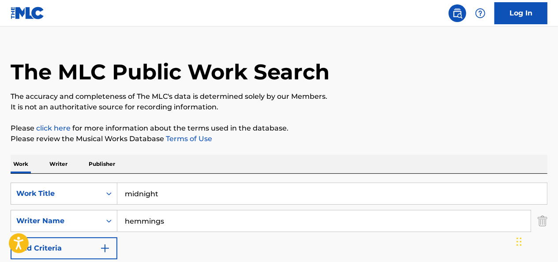
scroll to position [5, 0]
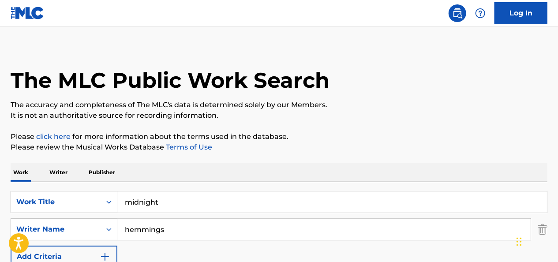
click at [147, 206] on input "midnight" at bounding box center [332, 201] width 430 height 21
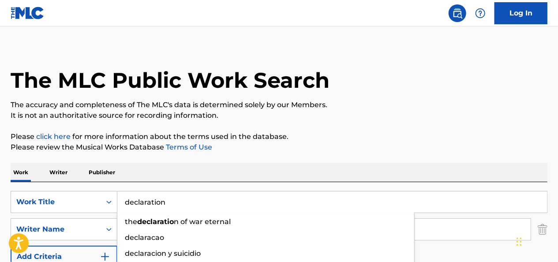
type input "declaration"
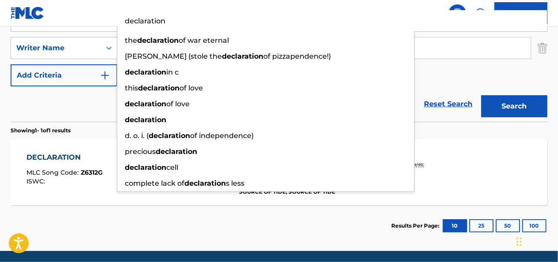
scroll to position [190, 0]
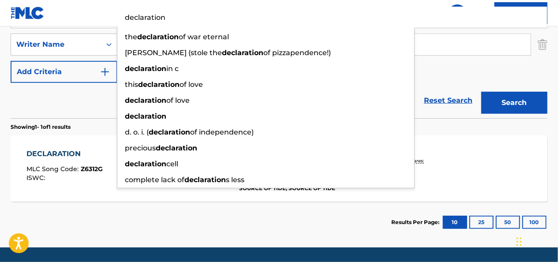
click at [69, 87] on div "Reset Search Search" at bounding box center [279, 100] width 537 height 35
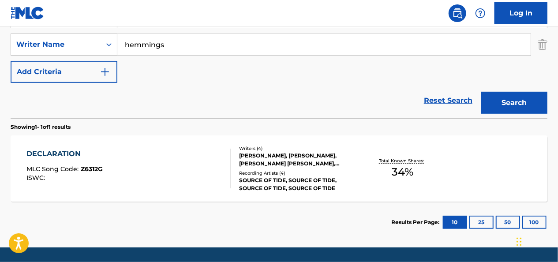
click at [285, 154] on div "[PERSON_NAME], [PERSON_NAME], [PERSON_NAME] [PERSON_NAME], [PERSON_NAME]" at bounding box center [298, 160] width 119 height 16
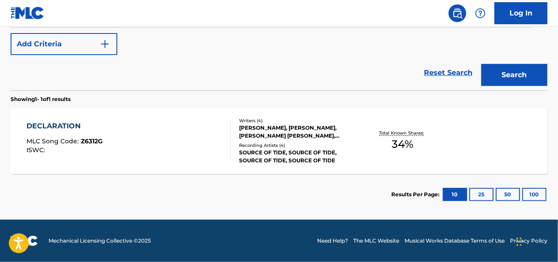
scroll to position [167, 0]
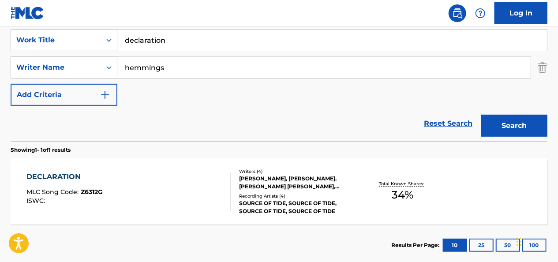
click at [163, 38] on input "declaration" at bounding box center [332, 40] width 430 height 21
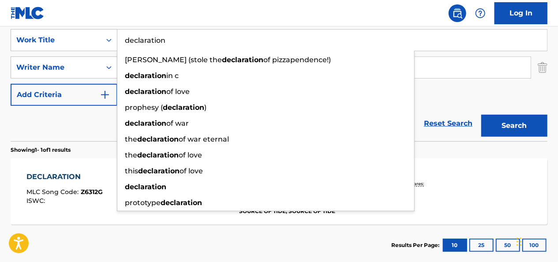
click at [163, 38] on input "declaration" at bounding box center [332, 40] width 430 height 21
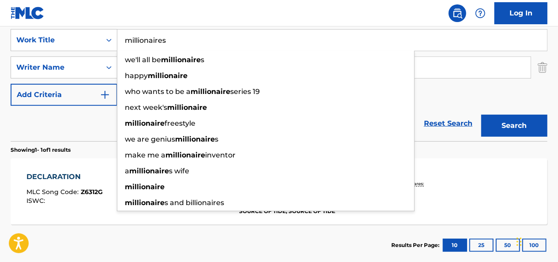
type input "millionaires"
click at [321, 115] on button "Search" at bounding box center [514, 126] width 66 height 22
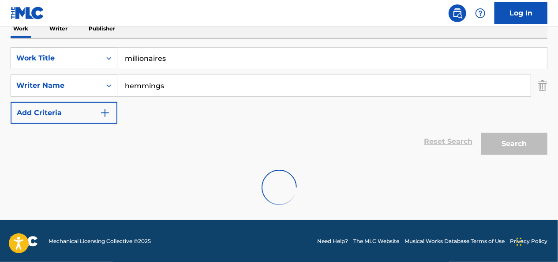
scroll to position [120, 0]
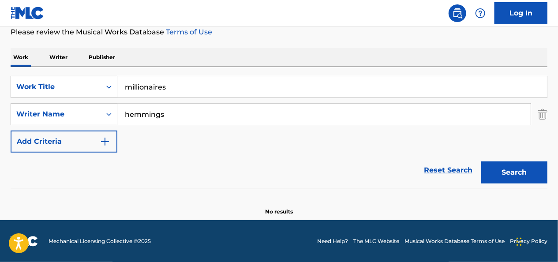
click at [90, 164] on div "Reset Search Search" at bounding box center [279, 170] width 537 height 35
click at [150, 114] on input "hemmings" at bounding box center [323, 114] width 413 height 21
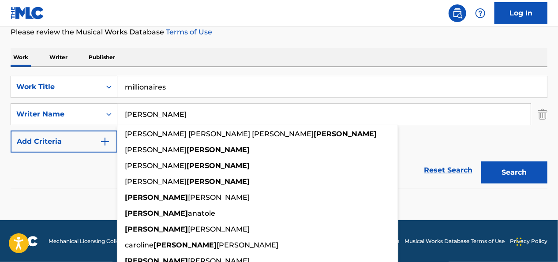
type input "[PERSON_NAME]"
click at [321, 161] on button "Search" at bounding box center [514, 172] width 66 height 22
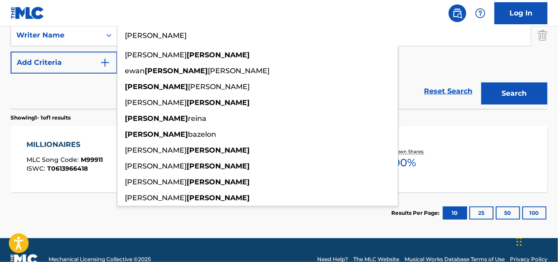
scroll to position [202, 0]
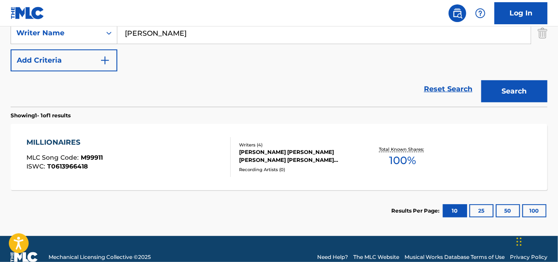
click at [71, 120] on section "MILLIONAIRES MLC Song Code : M99911 ISWC : T0613966418 Writers ( 4 ) [PERSON_NA…" at bounding box center [279, 155] width 537 height 71
click at [239, 151] on div "[PERSON_NAME] [PERSON_NAME] [PERSON_NAME] [PERSON_NAME] [PERSON_NAME], [PERSON_…" at bounding box center [298, 156] width 119 height 16
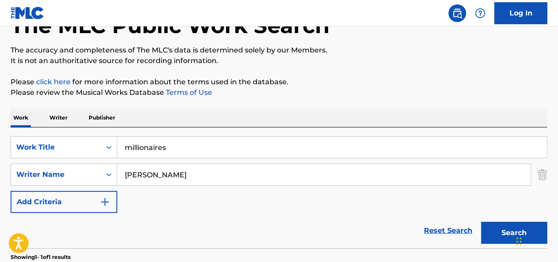
scroll to position [57, 0]
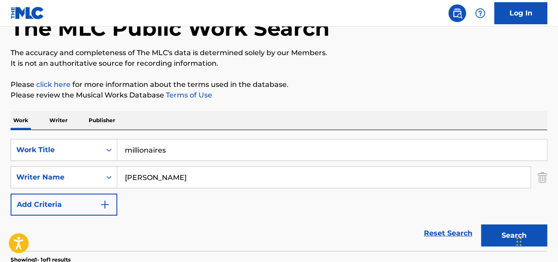
click at [154, 149] on input "millionaires" at bounding box center [332, 149] width 430 height 21
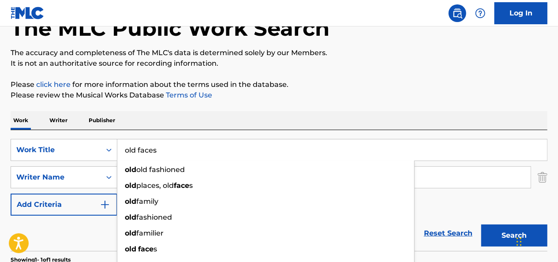
type input "old faces"
click at [321, 225] on button "Search" at bounding box center [514, 236] width 66 height 22
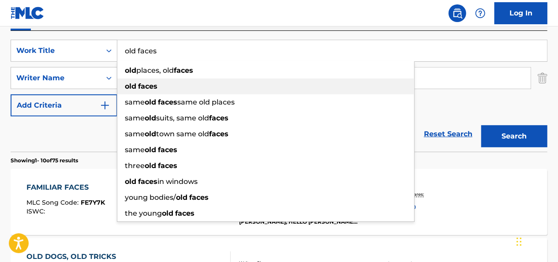
scroll to position [158, 0]
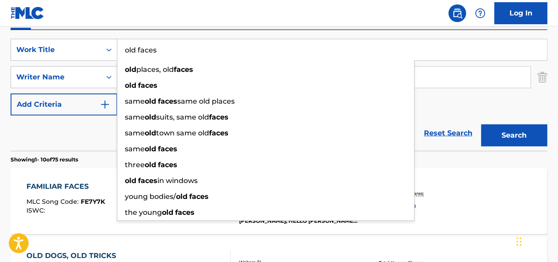
click at [89, 145] on div "Reset Search Search" at bounding box center [279, 133] width 537 height 35
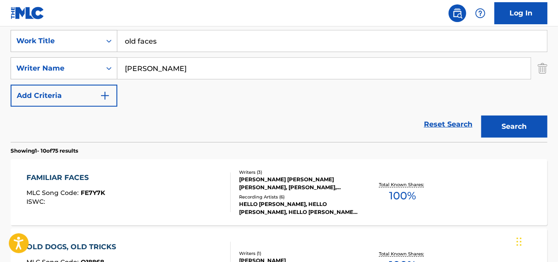
scroll to position [167, 0]
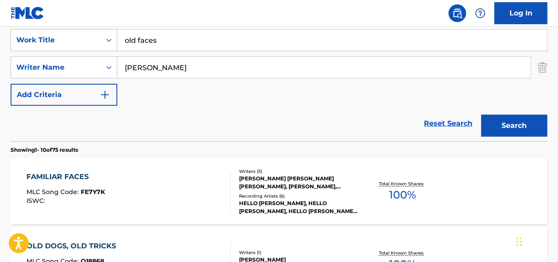
click at [131, 68] on input "[PERSON_NAME]" at bounding box center [323, 67] width 413 height 21
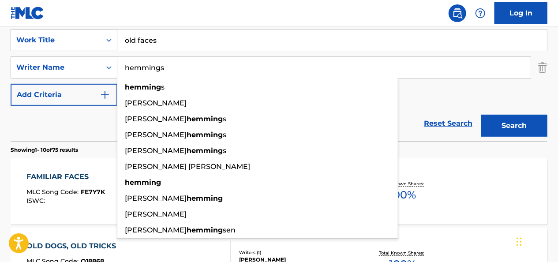
click at [321, 115] on button "Search" at bounding box center [514, 126] width 66 height 22
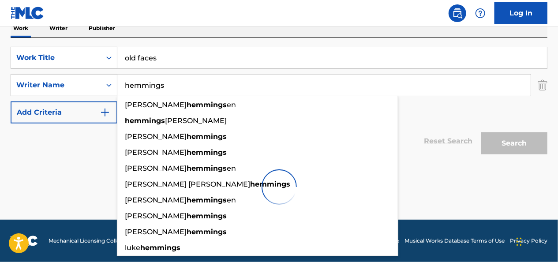
scroll to position [149, 0]
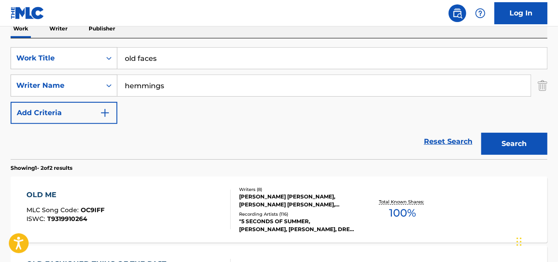
click at [103, 139] on div "Reset Search Search" at bounding box center [279, 141] width 537 height 35
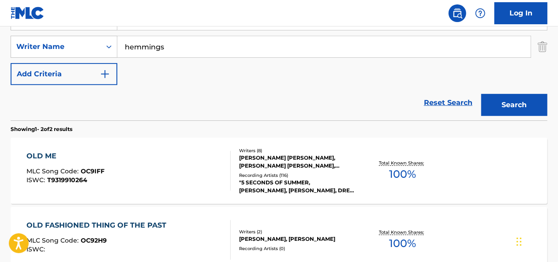
scroll to position [187, 0]
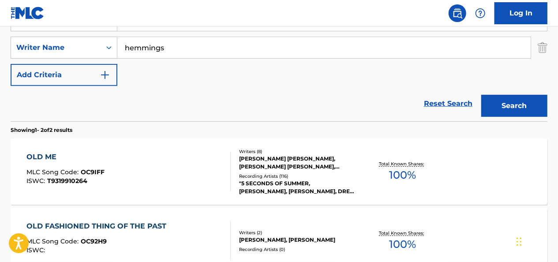
click at [161, 50] on input "hemmings" at bounding box center [323, 47] width 413 height 21
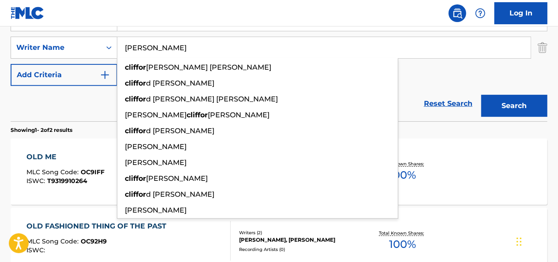
click at [321, 95] on button "Search" at bounding box center [514, 106] width 66 height 22
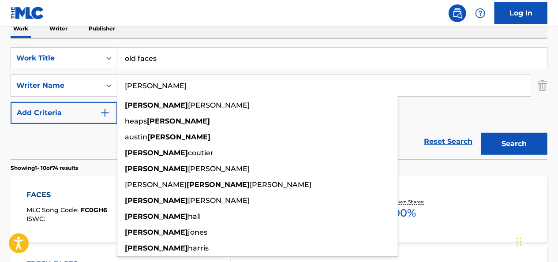
click at [92, 156] on div "Reset Search Search" at bounding box center [279, 141] width 537 height 35
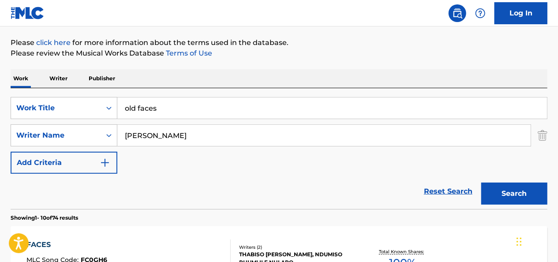
scroll to position [100, 0]
click at [136, 130] on input "[PERSON_NAME]" at bounding box center [323, 134] width 413 height 21
click at [321, 182] on button "Search" at bounding box center [514, 193] width 66 height 22
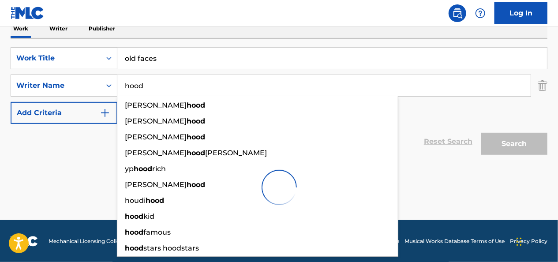
scroll to position [160, 0]
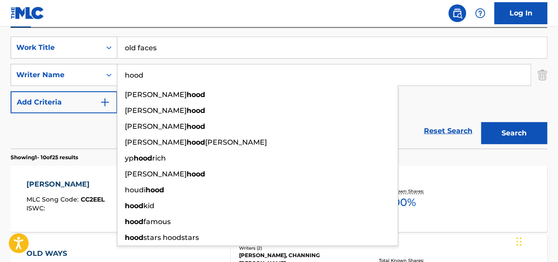
click at [96, 125] on div "Reset Search Search" at bounding box center [279, 130] width 537 height 35
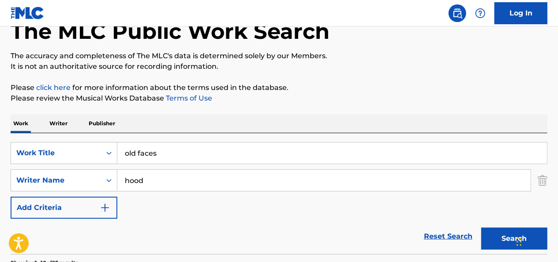
scroll to position [54, 0]
click at [131, 184] on input "hood" at bounding box center [323, 180] width 413 height 21
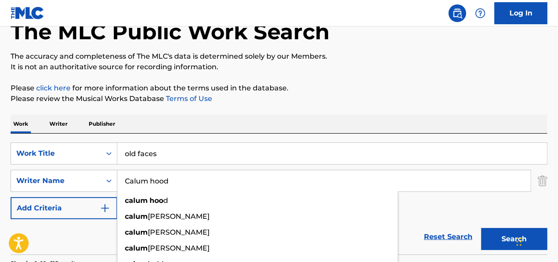
click at [321, 228] on button "Search" at bounding box center [514, 239] width 66 height 22
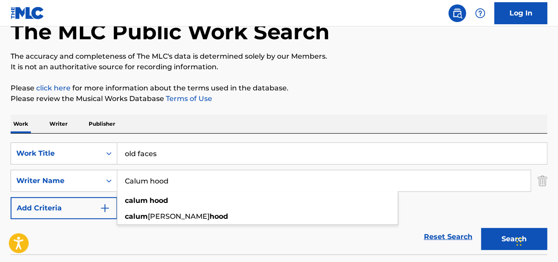
scroll to position [120, 0]
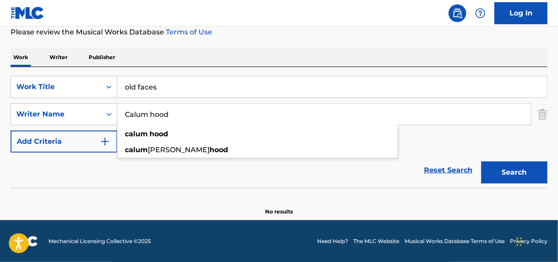
click at [135, 114] on input "Calum hood" at bounding box center [323, 114] width 413 height 21
click at [321, 161] on button "Search" at bounding box center [514, 172] width 66 height 22
click at [135, 114] on input "Callum hood" at bounding box center [323, 114] width 413 height 21
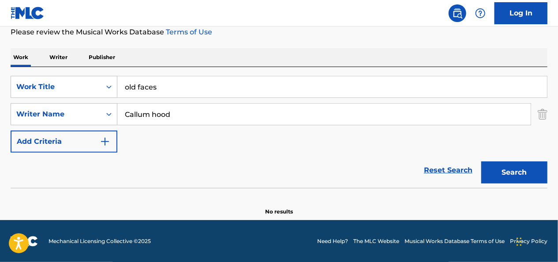
click at [135, 114] on input "Callum hood" at bounding box center [323, 114] width 413 height 21
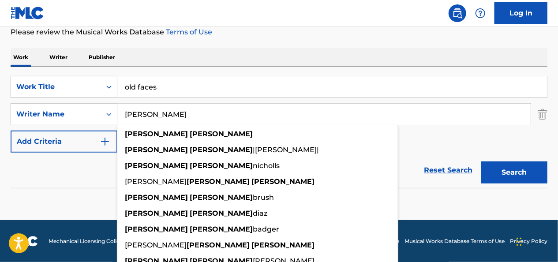
click at [321, 161] on button "Search" at bounding box center [514, 172] width 66 height 22
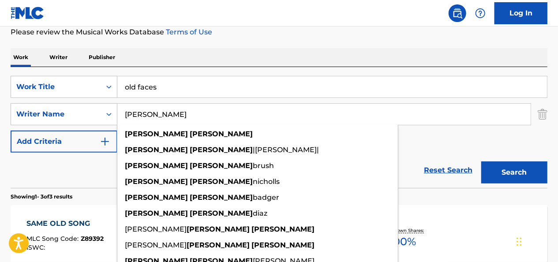
click at [72, 176] on div "Reset Search Search" at bounding box center [279, 170] width 537 height 35
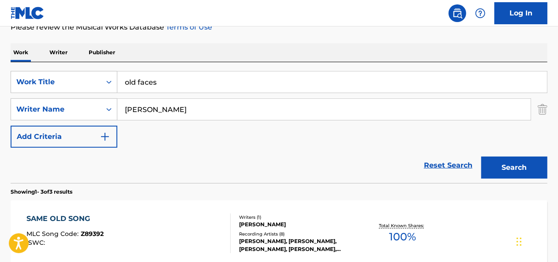
scroll to position [123, 0]
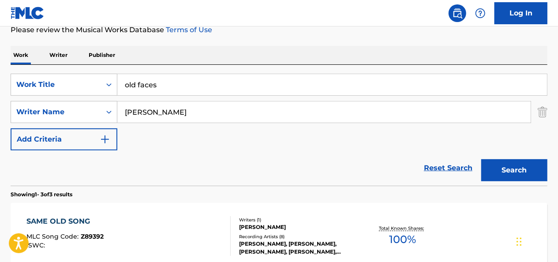
click at [154, 113] on input "[PERSON_NAME]" at bounding box center [323, 111] width 413 height 21
click at [321, 159] on button "Search" at bounding box center [514, 170] width 66 height 22
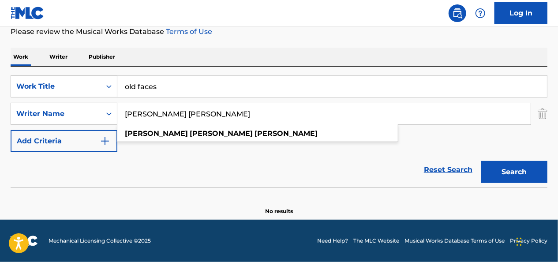
scroll to position [120, 0]
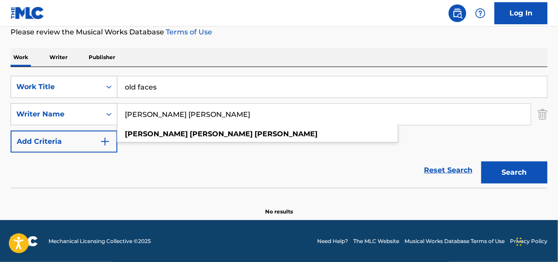
click at [154, 110] on input "[PERSON_NAME] [PERSON_NAME]" at bounding box center [323, 114] width 413 height 21
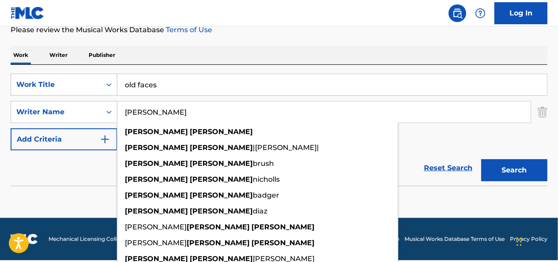
click at [321, 159] on button "Search" at bounding box center [514, 170] width 66 height 22
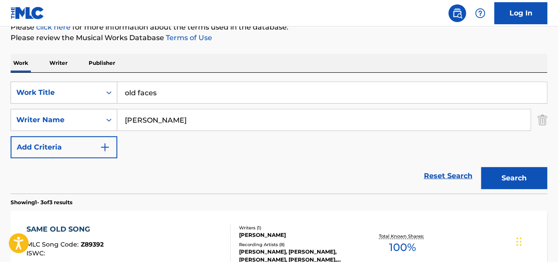
scroll to position [101, 0]
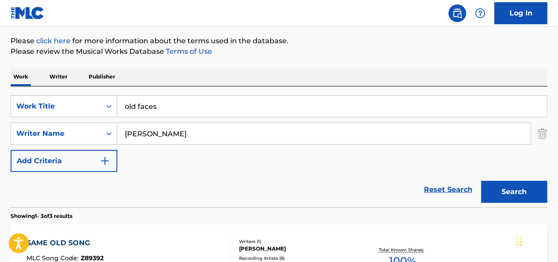
click at [168, 124] on input "[PERSON_NAME]" at bounding box center [323, 133] width 413 height 21
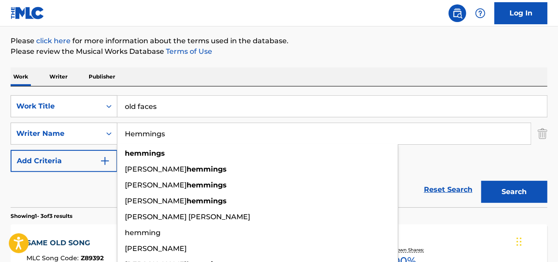
click at [321, 181] on button "Search" at bounding box center [514, 192] width 66 height 22
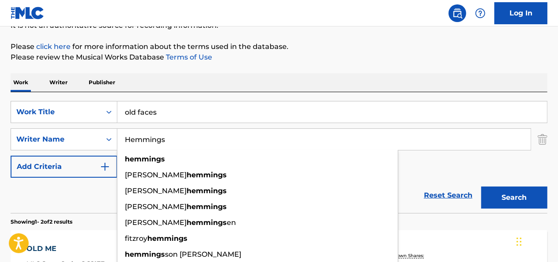
scroll to position [95, 0]
click at [135, 144] on input "Hemmings" at bounding box center [323, 139] width 413 height 21
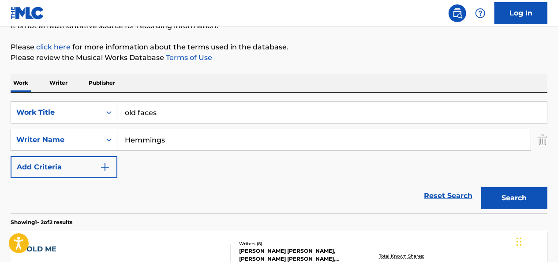
type input "C"
type input "[PERSON_NAME]"
click at [321, 187] on button "Search" at bounding box center [514, 198] width 66 height 22
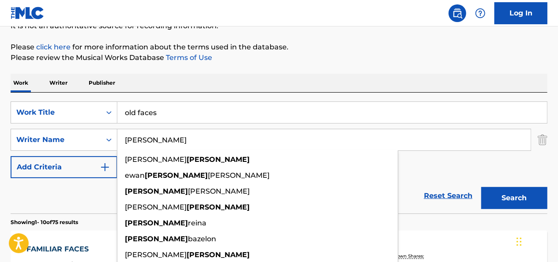
click at [90, 198] on div "Reset Search Search" at bounding box center [279, 195] width 537 height 35
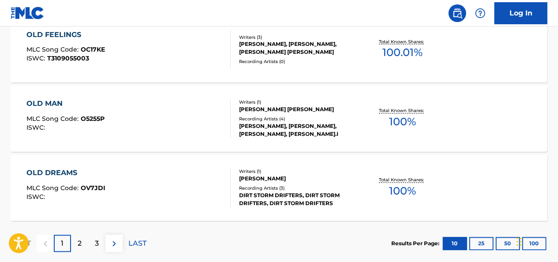
scroll to position [845, 0]
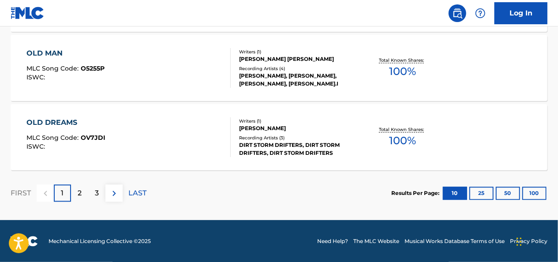
click at [84, 191] on div "2" at bounding box center [79, 192] width 17 height 17
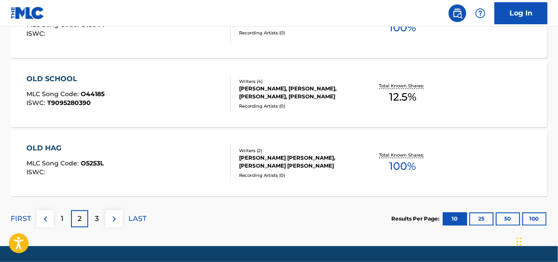
click at [100, 215] on div "3" at bounding box center [96, 218] width 17 height 17
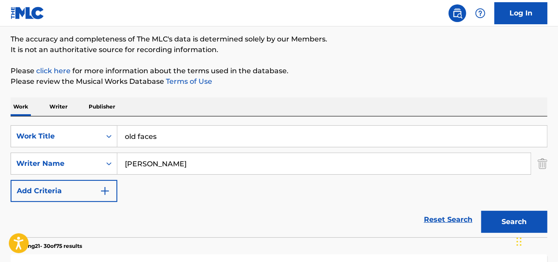
scroll to position [71, 0]
click at [156, 143] on input "old faces" at bounding box center [332, 136] width 430 height 21
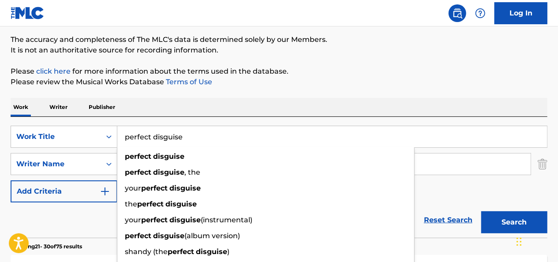
type input "perfect disguise"
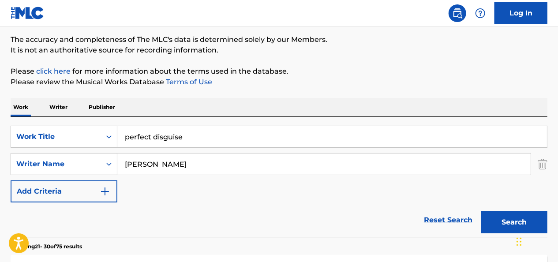
click at [128, 166] on input "[PERSON_NAME]" at bounding box center [323, 164] width 413 height 21
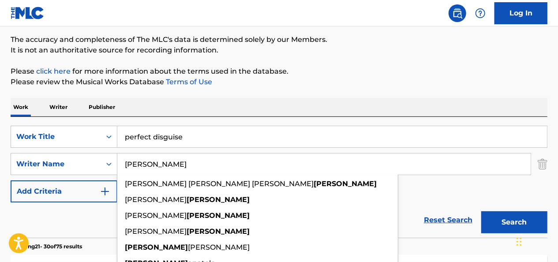
click at [128, 166] on input "[PERSON_NAME]" at bounding box center [323, 164] width 413 height 21
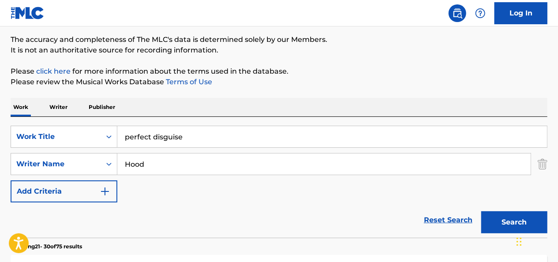
type input "Hood"
click at [321, 211] on button "Search" at bounding box center [514, 222] width 66 height 22
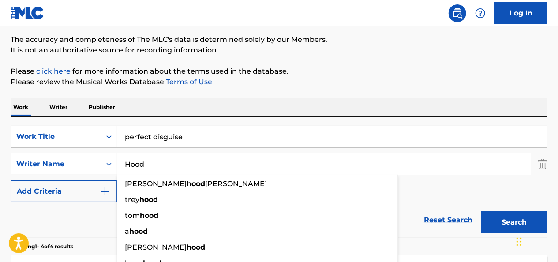
click at [179, 119] on div "SearchWithCriteriad90a7264-e343-4a9b-8084-e0e97c2e1af5 Work Title perfect disgu…" at bounding box center [279, 177] width 537 height 121
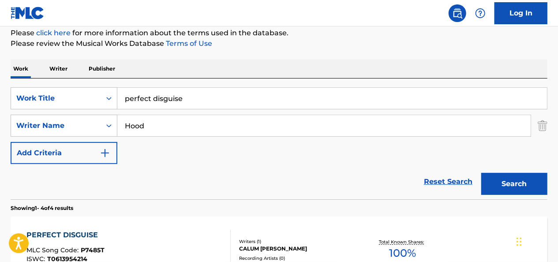
scroll to position [107, 0]
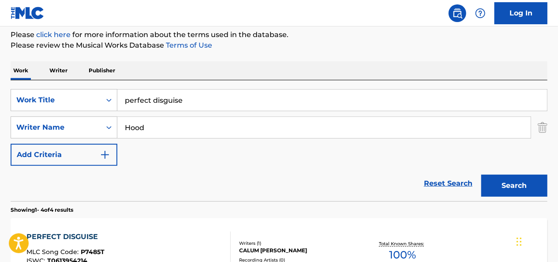
click at [155, 106] on input "perfect disguise" at bounding box center [332, 100] width 430 height 21
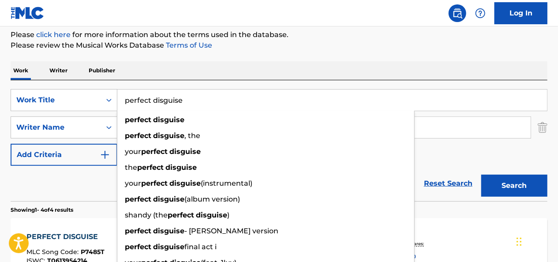
click at [155, 106] on input "perfect disguise" at bounding box center [332, 100] width 430 height 21
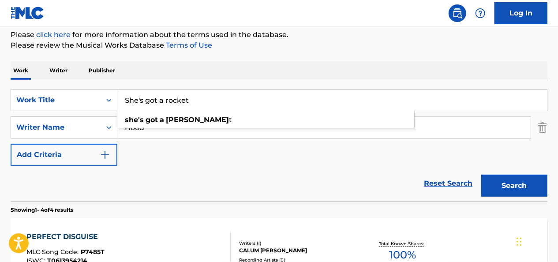
type input "She's got a rocket"
click at [321, 175] on button "Search" at bounding box center [514, 186] width 66 height 22
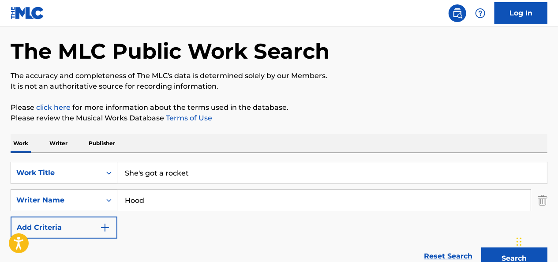
scroll to position [0, 0]
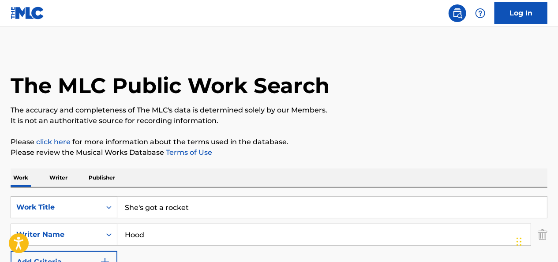
click at [146, 229] on input "Hood" at bounding box center [323, 234] width 413 height 21
type input "Hemmings"
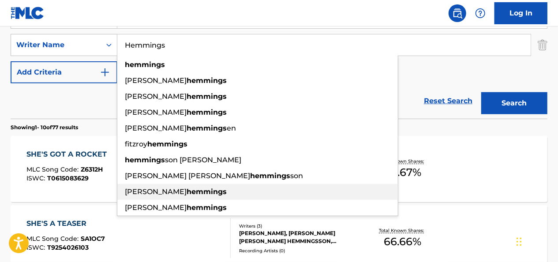
scroll to position [190, 0]
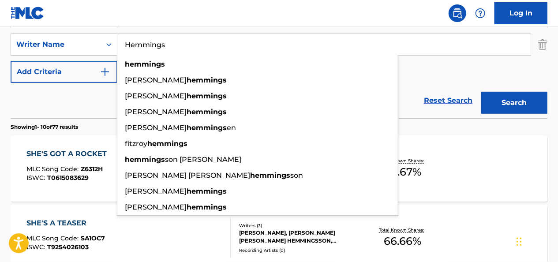
click at [95, 114] on div "Reset Search Search" at bounding box center [279, 100] width 537 height 35
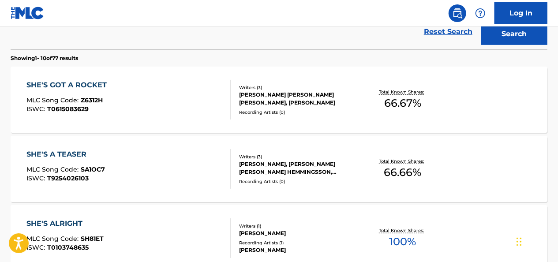
scroll to position [262, 0]
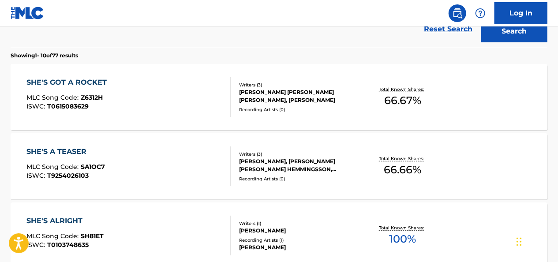
click at [239, 114] on div "SHE'S GOT A ROCKET MLC Song Code : Z6312H ISWC : T0615083629 Writers ( 3 ) [PER…" at bounding box center [279, 97] width 537 height 66
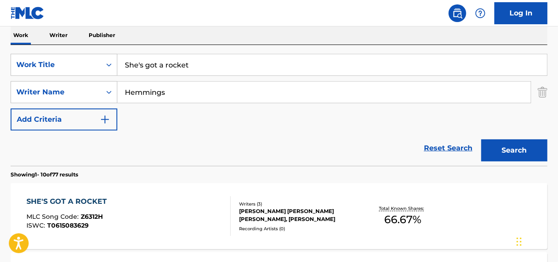
scroll to position [142, 0]
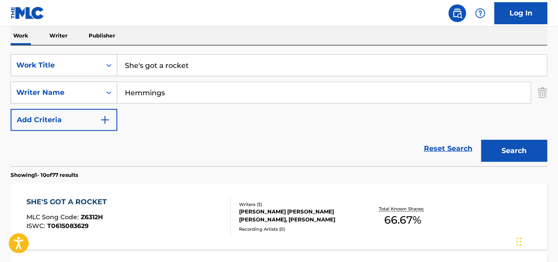
click at [161, 56] on input "She's got a rocket" at bounding box center [332, 65] width 430 height 21
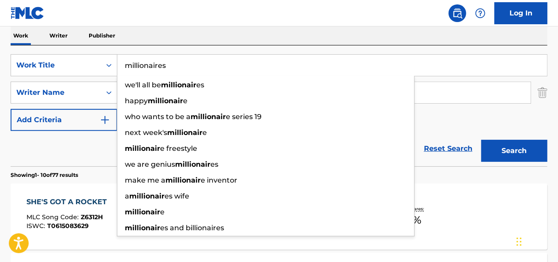
type input "millionaires"
click at [321, 140] on button "Search" at bounding box center [514, 151] width 66 height 22
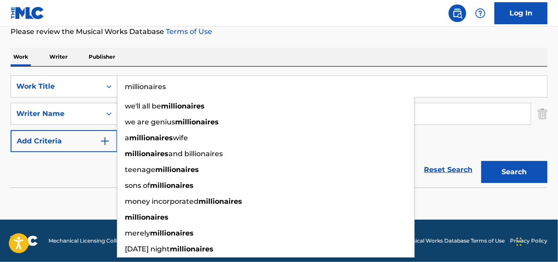
scroll to position [120, 0]
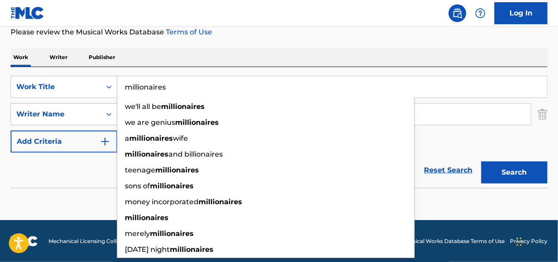
click at [64, 160] on div "Reset Search Search" at bounding box center [279, 170] width 537 height 35
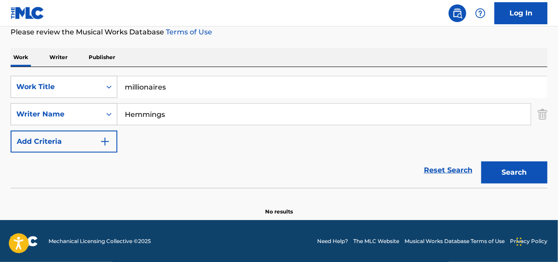
click at [178, 111] on input "Hemmings" at bounding box center [323, 114] width 413 height 21
type input "hood"
click at [321, 161] on button "Search" at bounding box center [514, 172] width 66 height 22
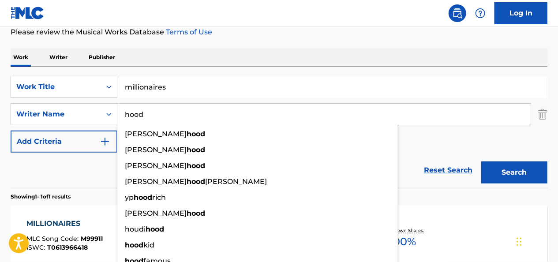
scroll to position [196, 0]
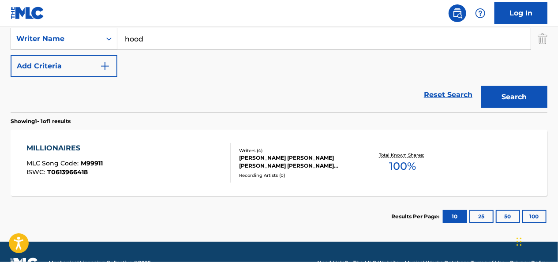
click at [64, 123] on p "Showing 1 - 1 of 1 results" at bounding box center [41, 121] width 60 height 8
click at [255, 149] on div "Writers ( 4 )" at bounding box center [298, 150] width 119 height 7
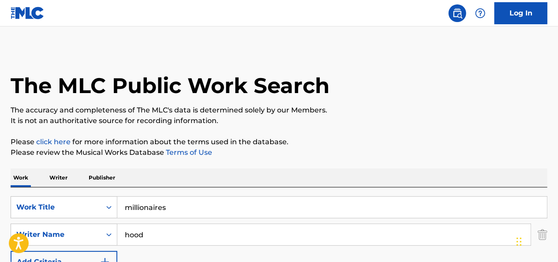
click at [140, 202] on input "millionaires" at bounding box center [332, 207] width 430 height 21
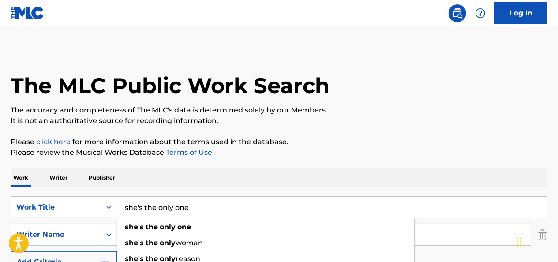
type input "she's the only one"
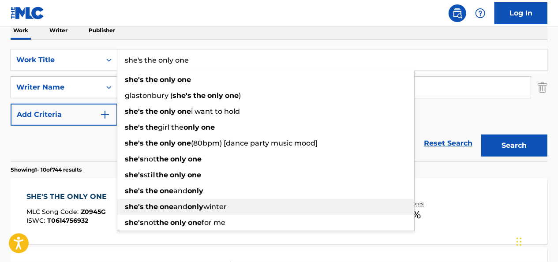
scroll to position [151, 0]
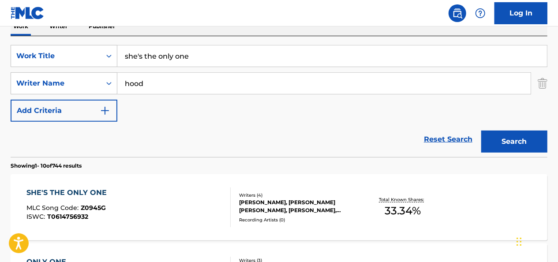
click at [90, 165] on section "Showing 1 - 10 of 744 results" at bounding box center [279, 163] width 537 height 13
click at [280, 193] on div "Writers ( 4 )" at bounding box center [298, 195] width 119 height 7
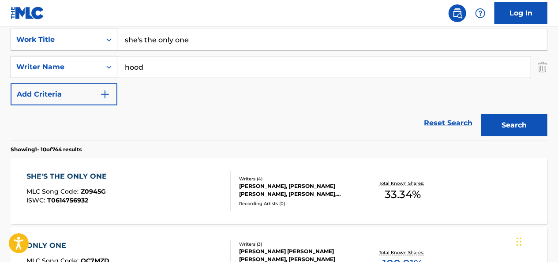
scroll to position [95, 0]
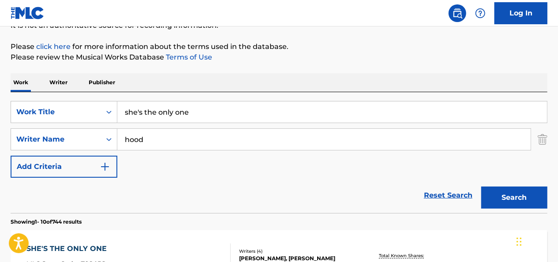
click at [171, 112] on input "she's the only one" at bounding box center [332, 111] width 430 height 21
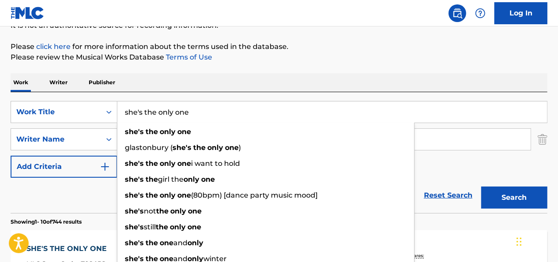
click at [171, 112] on input "she's the only one" at bounding box center [332, 111] width 430 height 21
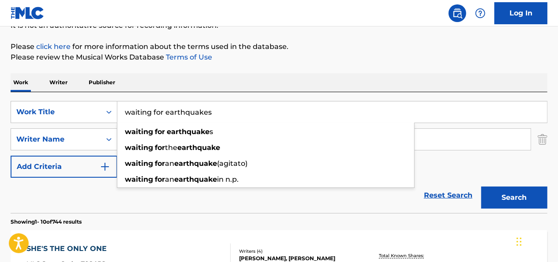
type input "waiting for earthquakes"
click at [321, 187] on button "Search" at bounding box center [514, 198] width 66 height 22
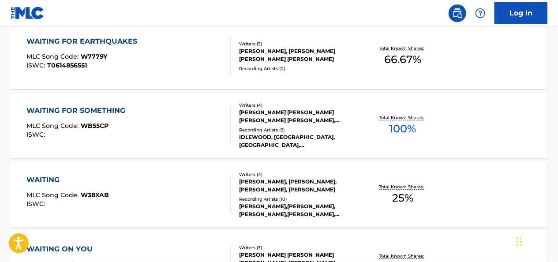
scroll to position [303, 0]
click at [182, 68] on div "WAITING FOR EARTHQUAKES MLC Song Code : W7779Y ISWC : T0614856551" at bounding box center [129, 56] width 204 height 40
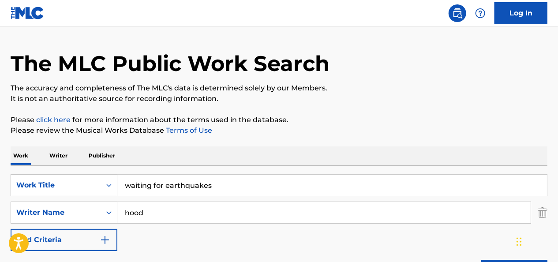
scroll to position [22, 0]
click at [192, 190] on input "waiting for earthquakes" at bounding box center [332, 185] width 430 height 21
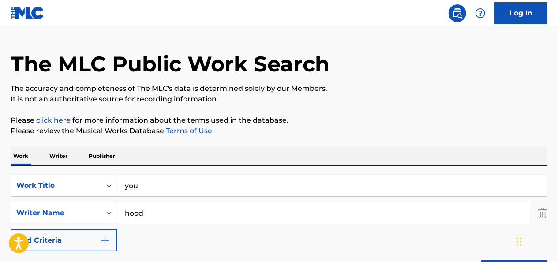
type input "you"
click at [134, 209] on input "hood" at bounding box center [323, 213] width 413 height 21
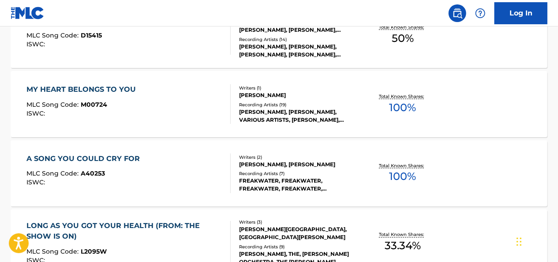
scroll to position [651, 0]
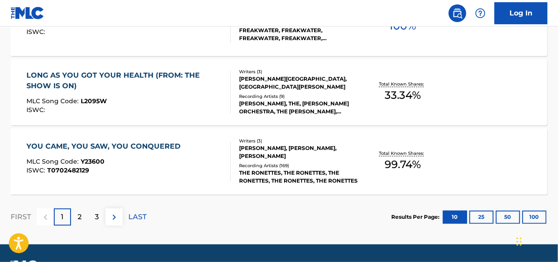
click at [80, 215] on p "2" at bounding box center [80, 217] width 4 height 11
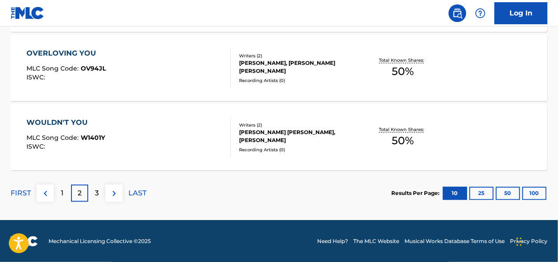
click at [98, 190] on p "3" at bounding box center [97, 193] width 4 height 11
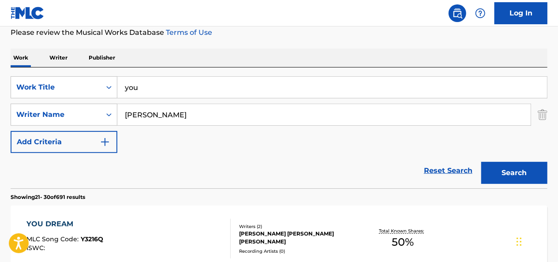
scroll to position [0, 0]
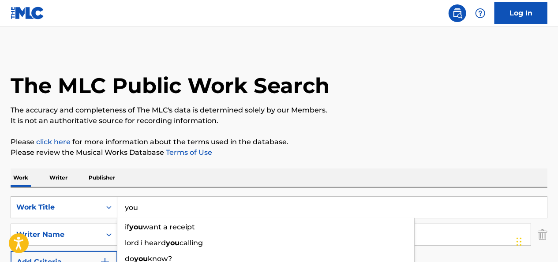
click at [150, 208] on input "you" at bounding box center [332, 207] width 430 height 21
click at [126, 207] on input "you" at bounding box center [332, 207] width 430 height 21
click at [149, 206] on input "you" at bounding box center [332, 207] width 430 height 21
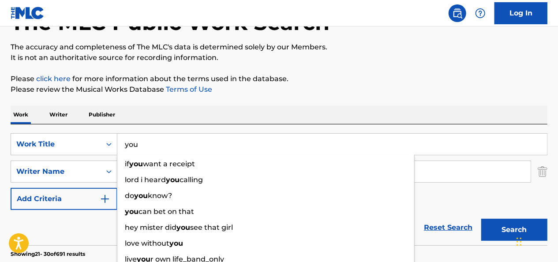
scroll to position [68, 0]
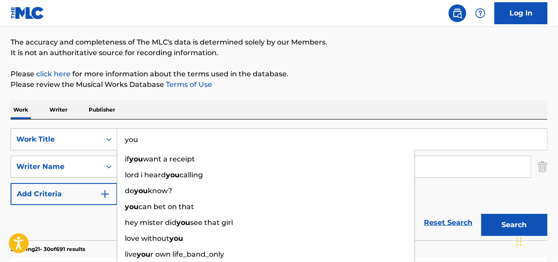
click at [98, 229] on div "Reset Search Search" at bounding box center [279, 222] width 537 height 35
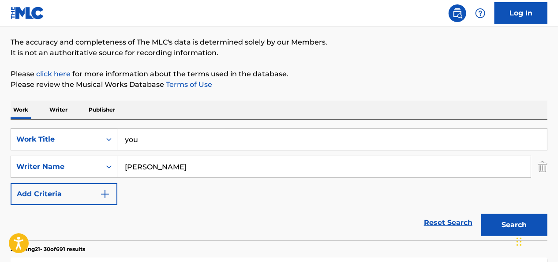
click at [144, 170] on input "[PERSON_NAME]" at bounding box center [323, 166] width 413 height 21
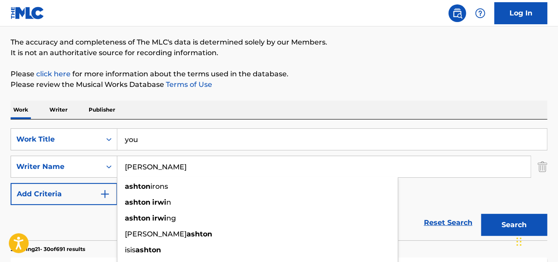
click at [321, 214] on button "Search" at bounding box center [514, 225] width 66 height 22
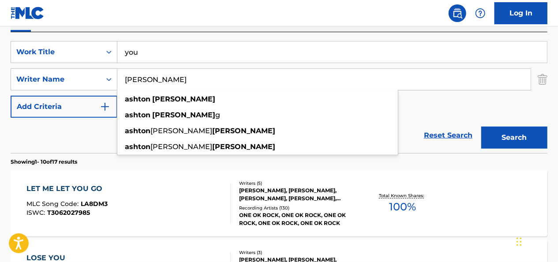
click at [88, 132] on div "Reset Search Search" at bounding box center [279, 135] width 537 height 35
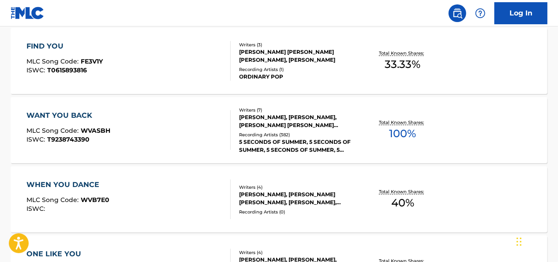
scroll to position [508, 0]
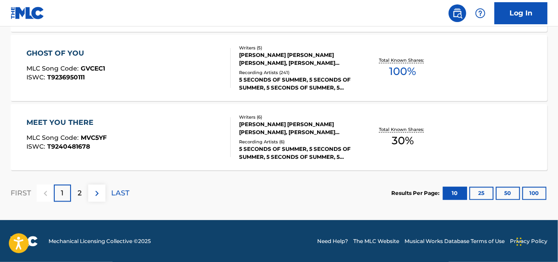
click at [80, 194] on p "2" at bounding box center [80, 193] width 4 height 11
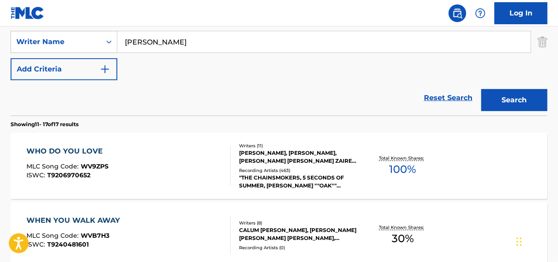
scroll to position [637, 0]
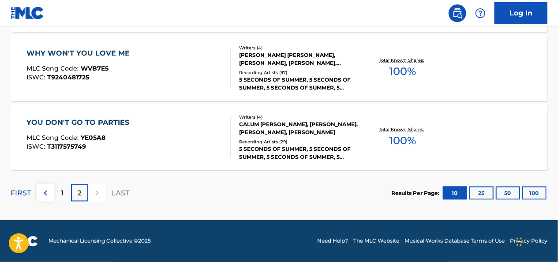
click at [65, 190] on div "1" at bounding box center [62, 192] width 17 height 17
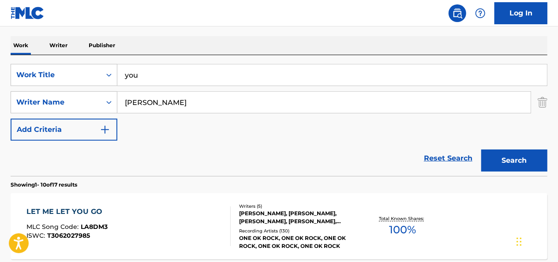
scroll to position [125, 0]
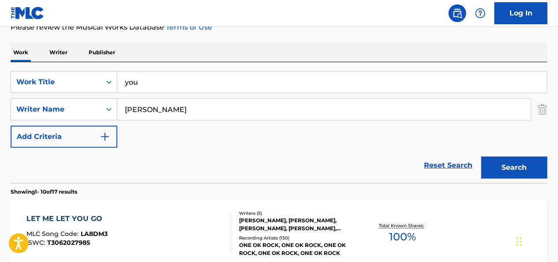
click at [155, 109] on input "[PERSON_NAME]" at bounding box center [323, 109] width 413 height 21
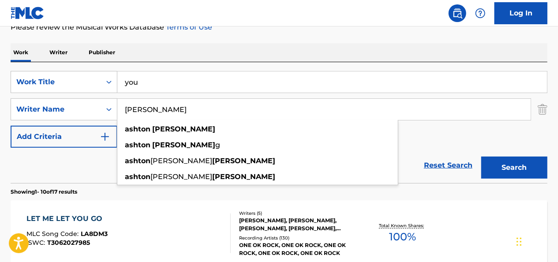
click at [155, 109] on input "[PERSON_NAME]" at bounding box center [323, 109] width 413 height 21
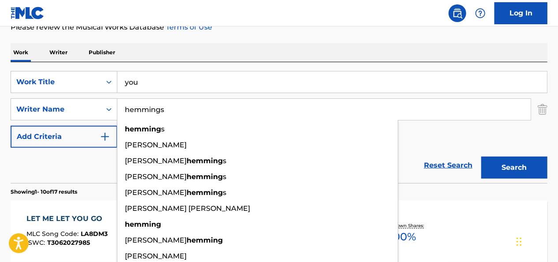
click at [321, 157] on button "Search" at bounding box center [514, 168] width 66 height 22
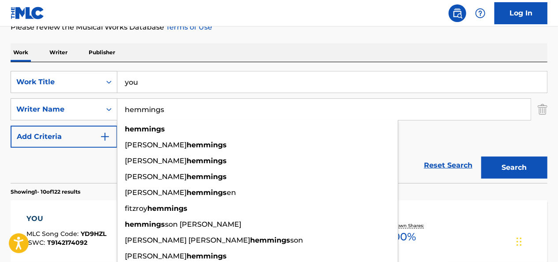
click at [93, 171] on div "Reset Search Search" at bounding box center [279, 165] width 537 height 35
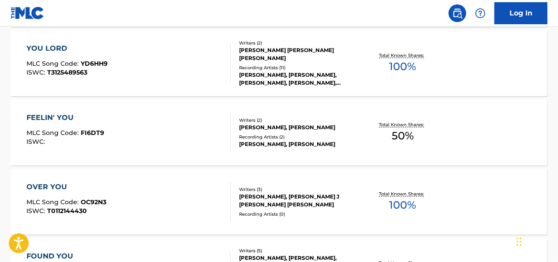
scroll to position [633, 0]
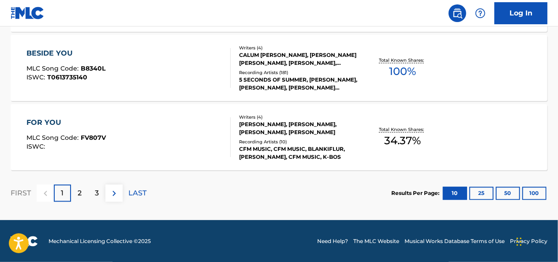
click at [83, 188] on div "2" at bounding box center [79, 192] width 17 height 17
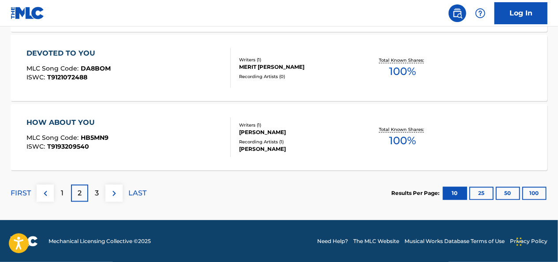
click at [96, 189] on p "3" at bounding box center [97, 193] width 4 height 11
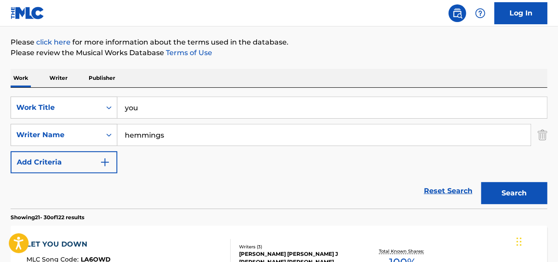
scroll to position [94, 0]
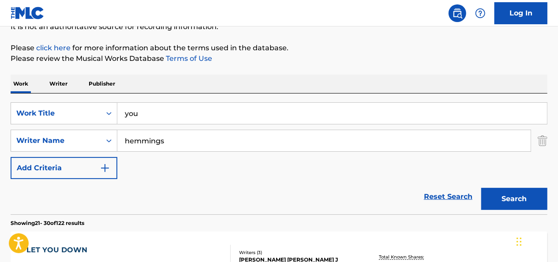
click at [157, 135] on input "hemmings" at bounding box center [323, 140] width 413 height 21
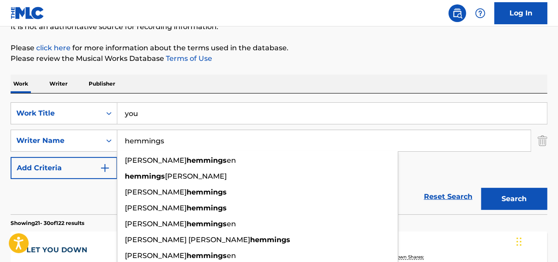
click at [157, 135] on input "hemmings" at bounding box center [323, 140] width 413 height 21
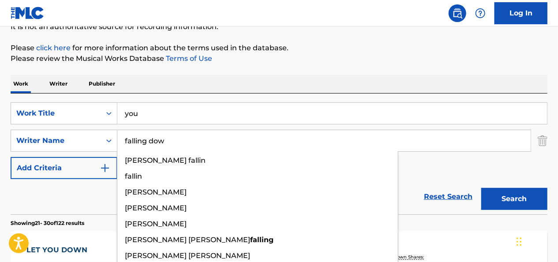
type input "falling down"
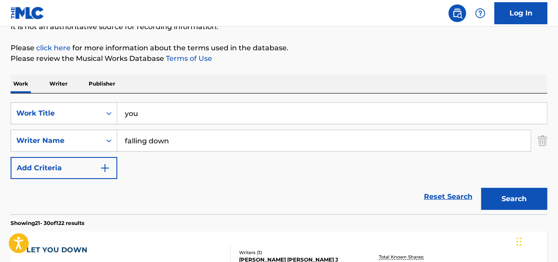
click at [157, 135] on input "falling down" at bounding box center [323, 140] width 413 height 21
click at [136, 115] on input "you" at bounding box center [332, 113] width 430 height 21
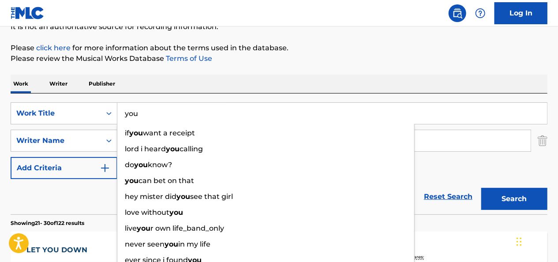
click at [136, 115] on input "you" at bounding box center [332, 113] width 430 height 21
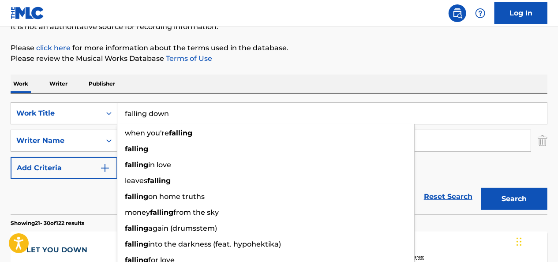
type input "falling down"
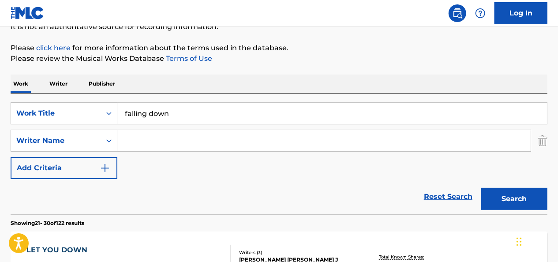
click at [146, 135] on input "Search Form" at bounding box center [323, 140] width 413 height 21
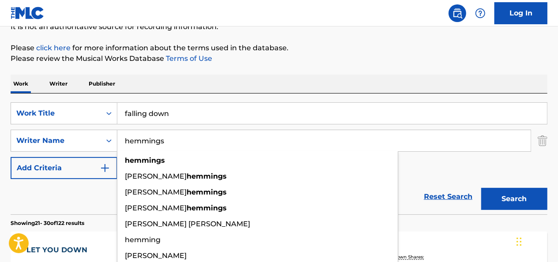
type input "hemmings"
click at [321, 188] on button "Search" at bounding box center [514, 199] width 66 height 22
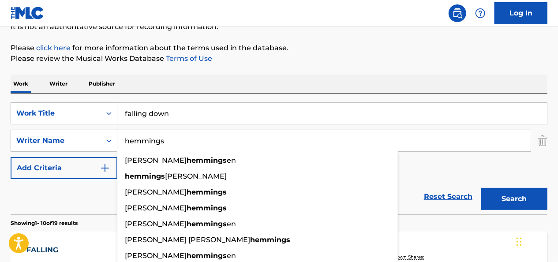
click at [151, 86] on div "Work Writer Publisher" at bounding box center [279, 84] width 537 height 19
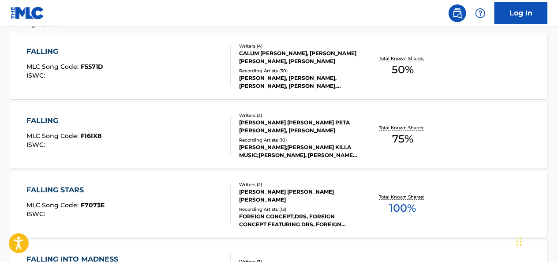
scroll to position [0, 0]
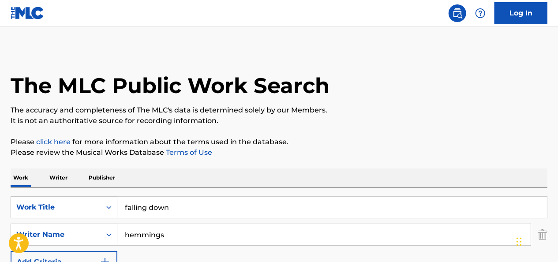
click at [124, 209] on input "falling down" at bounding box center [332, 207] width 430 height 21
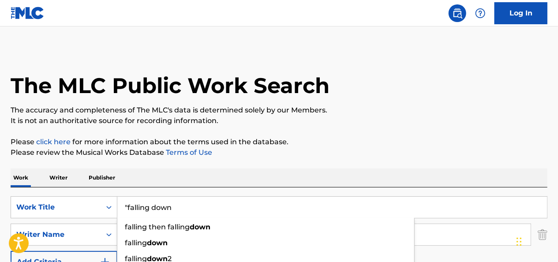
click at [191, 204] on input ""falling down" at bounding box center [332, 207] width 430 height 21
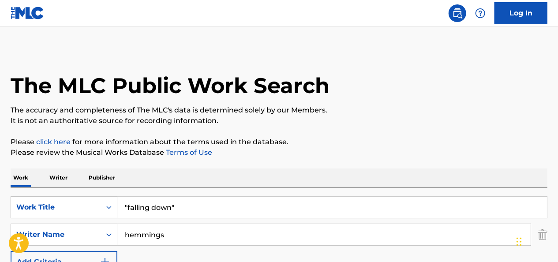
type input ""falling down""
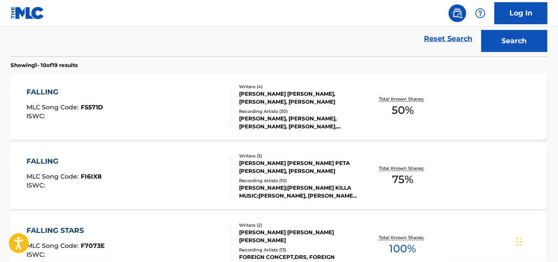
scroll to position [289, 0]
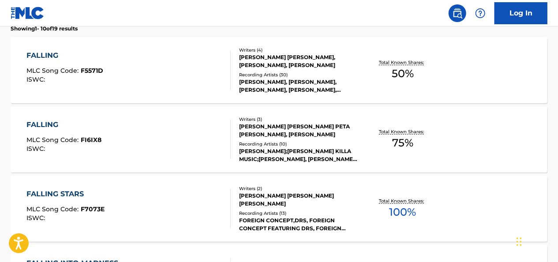
click at [263, 68] on div "[PERSON_NAME] [PERSON_NAME], [PERSON_NAME], [PERSON_NAME]" at bounding box center [298, 61] width 119 height 16
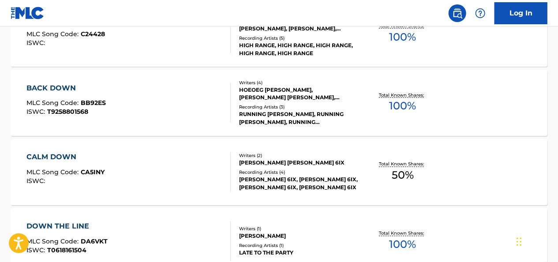
scroll to position [845, 0]
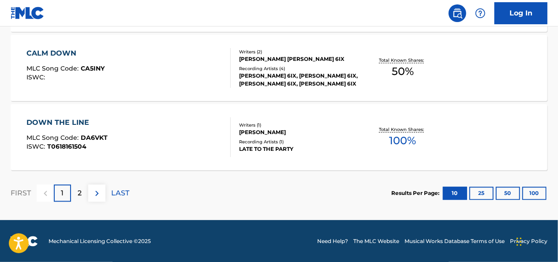
click at [75, 197] on div "2" at bounding box center [79, 192] width 17 height 17
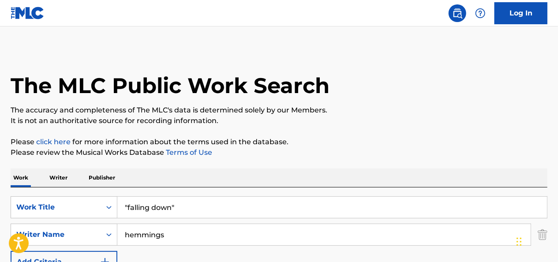
scroll to position [94, 0]
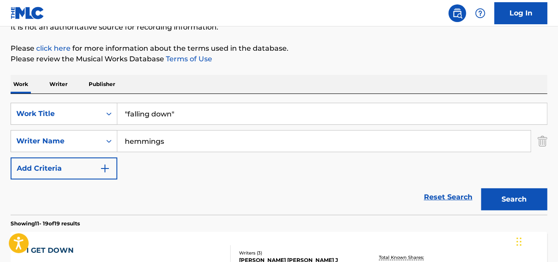
click at [165, 113] on input ""falling down"" at bounding box center [332, 113] width 430 height 21
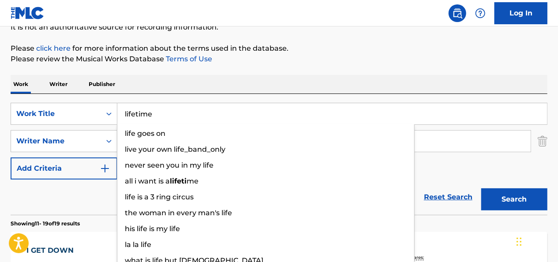
type input "lifetime"
click at [321, 188] on button "Search" at bounding box center [514, 199] width 66 height 22
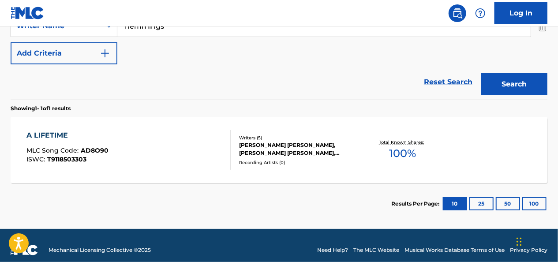
scroll to position [210, 0]
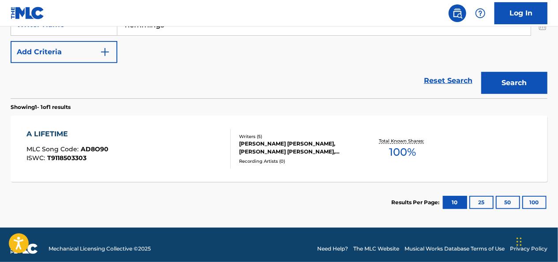
click at [176, 139] on div "A LIFETIME MLC Song Code : AD8O90 ISWC : T9118503303" at bounding box center [129, 149] width 204 height 40
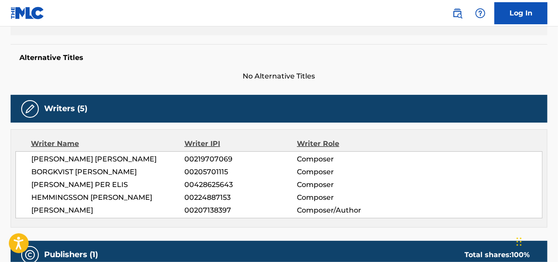
scroll to position [248, 0]
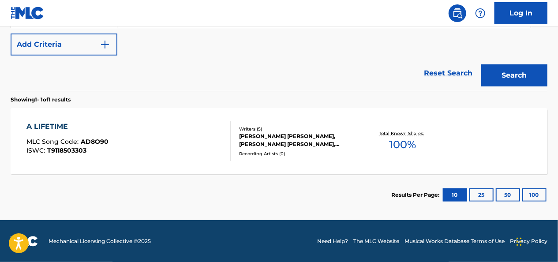
scroll to position [104, 0]
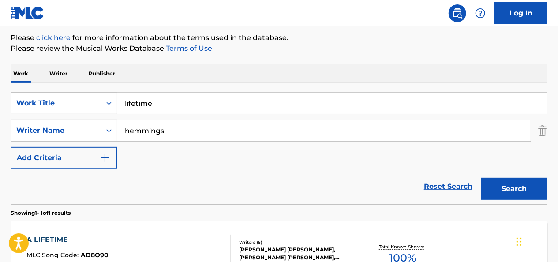
click at [148, 135] on input "hemmings" at bounding box center [323, 130] width 413 height 21
click at [321, 178] on button "Search" at bounding box center [514, 189] width 66 height 22
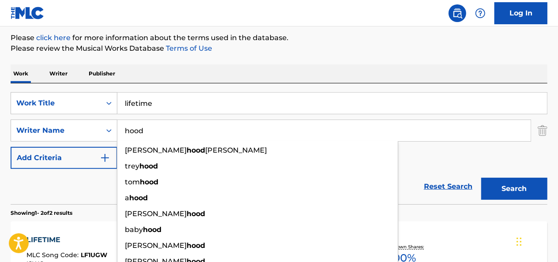
scroll to position [225, 0]
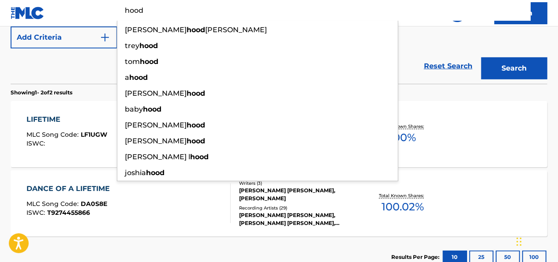
click at [78, 75] on div "Reset Search Search" at bounding box center [279, 66] width 537 height 35
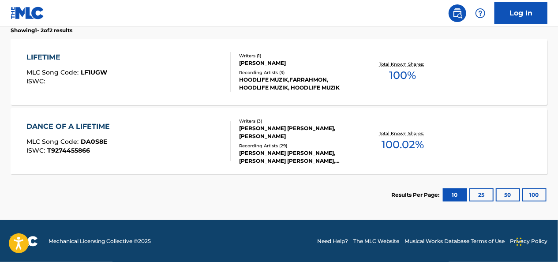
scroll to position [101, 0]
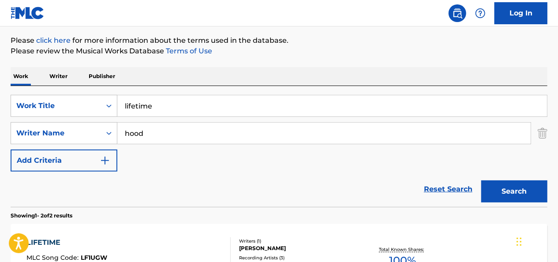
click at [156, 133] on input "hood" at bounding box center [323, 133] width 413 height 21
click at [321, 180] on button "Search" at bounding box center [514, 191] width 66 height 22
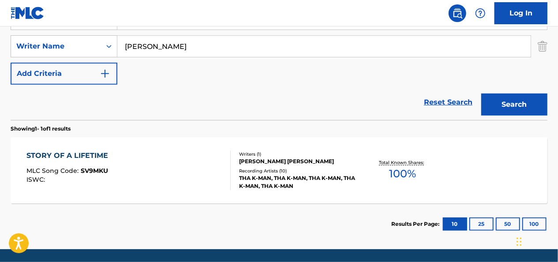
scroll to position [189, 0]
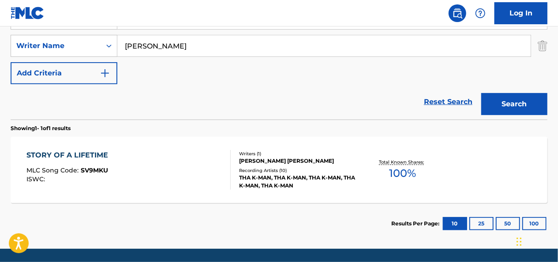
click at [139, 45] on input "[PERSON_NAME]" at bounding box center [323, 45] width 413 height 21
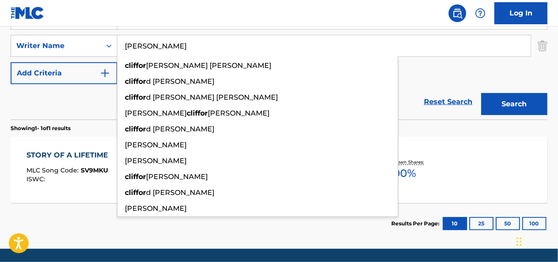
type input "[PERSON_NAME]"
click at [321, 93] on button "Search" at bounding box center [514, 104] width 66 height 22
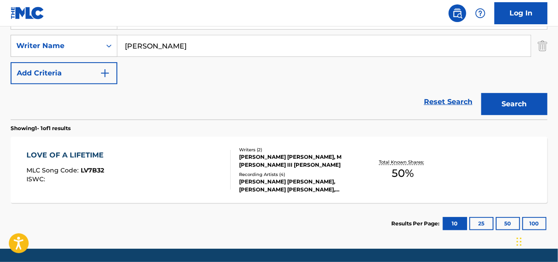
click at [146, 51] on input "[PERSON_NAME]" at bounding box center [323, 45] width 413 height 21
type input "s"
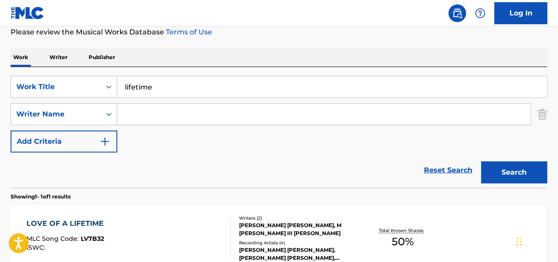
scroll to position [120, 0]
click at [140, 88] on input "lifetime" at bounding box center [332, 87] width 430 height 21
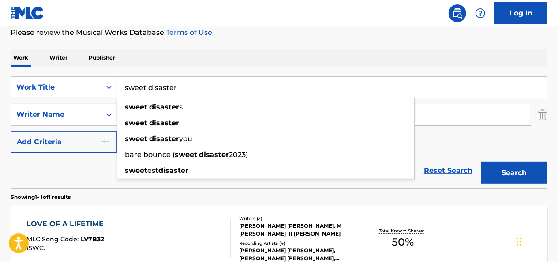
type input "sweet disaster"
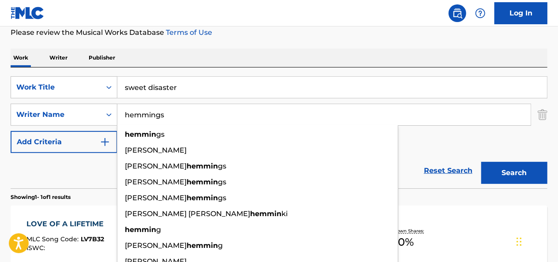
type input "hemmings"
click at [321, 162] on button "Search" at bounding box center [514, 173] width 66 height 22
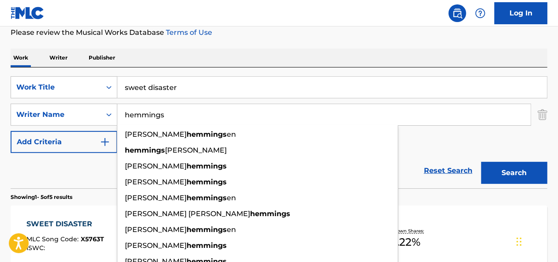
click at [67, 184] on div "Reset Search Search" at bounding box center [279, 170] width 537 height 35
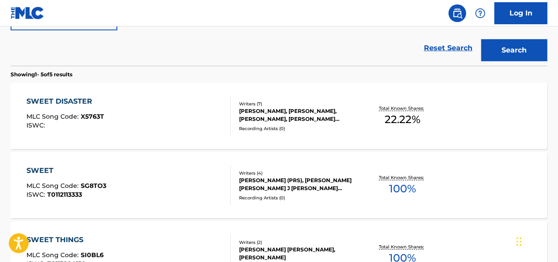
scroll to position [161, 0]
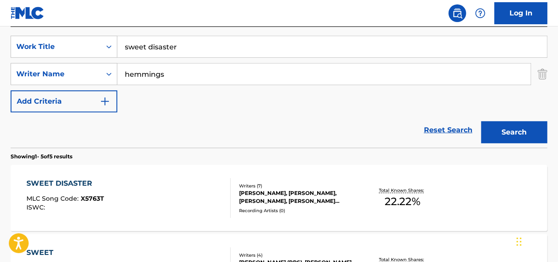
click at [165, 49] on input "sweet disaster" at bounding box center [332, 46] width 430 height 21
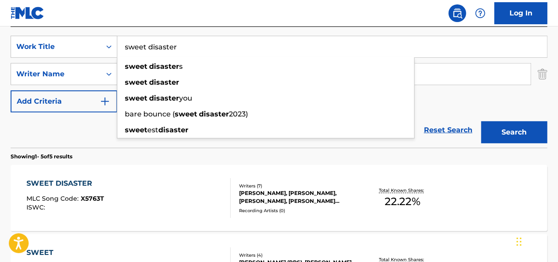
click at [165, 49] on input "sweet disaster" at bounding box center [332, 46] width 430 height 21
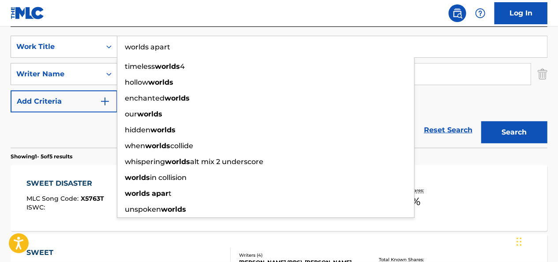
click at [321, 121] on button "Search" at bounding box center [514, 132] width 66 height 22
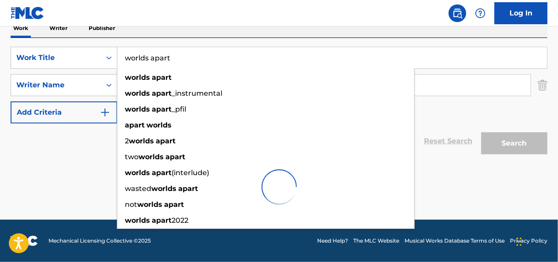
scroll to position [149, 0]
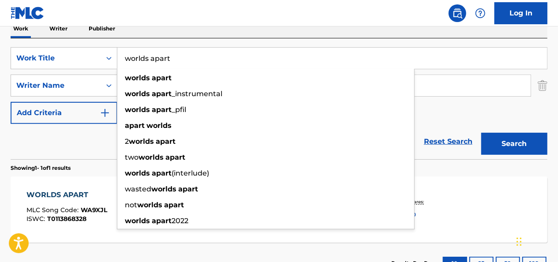
click at [101, 146] on div "Reset Search Search" at bounding box center [279, 141] width 537 height 35
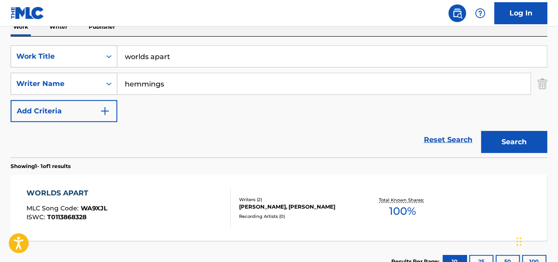
scroll to position [150, 0]
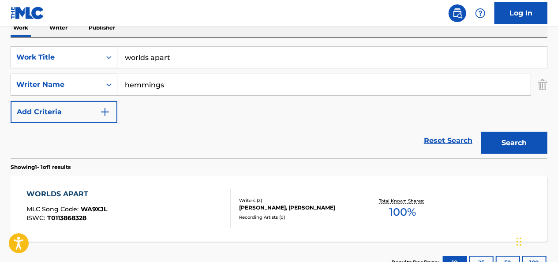
click at [145, 56] on input "worlds apart" at bounding box center [332, 57] width 430 height 21
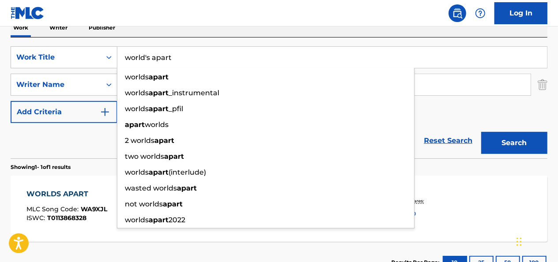
type input "world's apart"
click at [321, 132] on button "Search" at bounding box center [514, 143] width 66 height 22
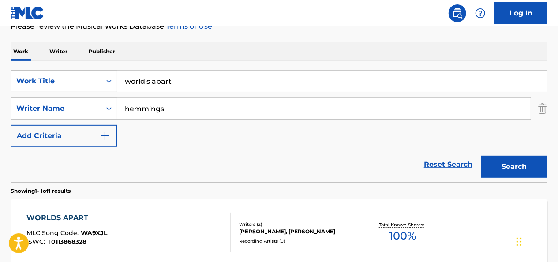
scroll to position [125, 0]
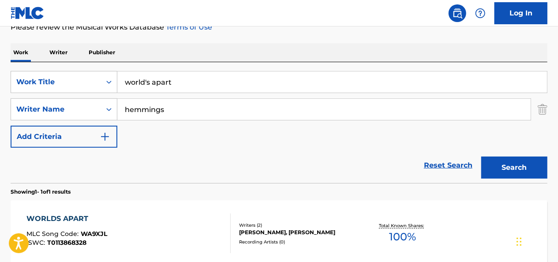
click at [142, 117] on input "hemmings" at bounding box center [323, 109] width 413 height 21
type input "hood"
click at [321, 157] on button "Search" at bounding box center [514, 168] width 66 height 22
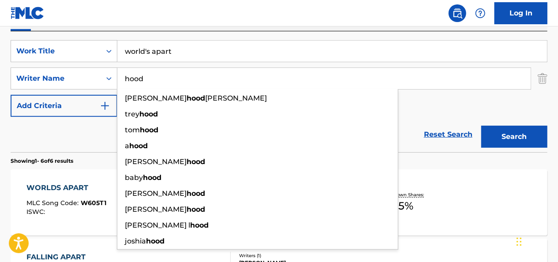
click at [83, 145] on div "Reset Search Search" at bounding box center [279, 134] width 537 height 35
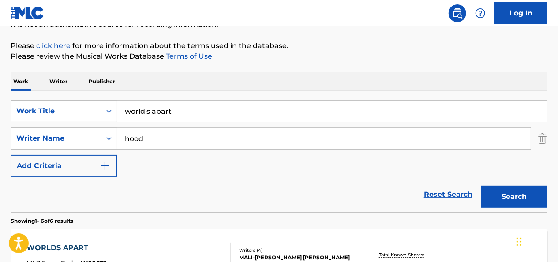
scroll to position [93, 0]
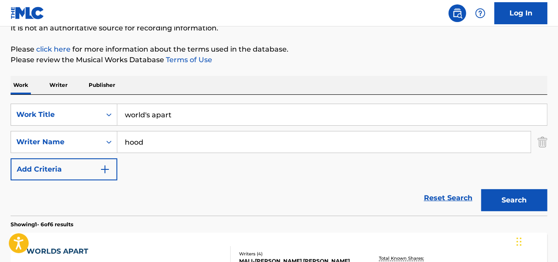
click at [169, 113] on input "world's apart" at bounding box center [332, 114] width 430 height 21
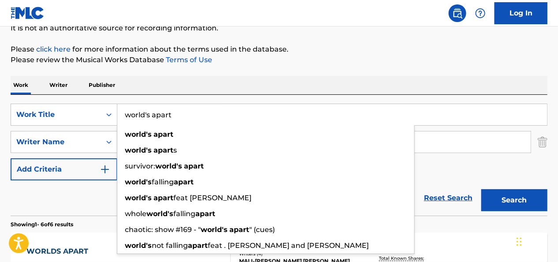
click at [169, 113] on input "world's apart" at bounding box center [332, 114] width 430 height 21
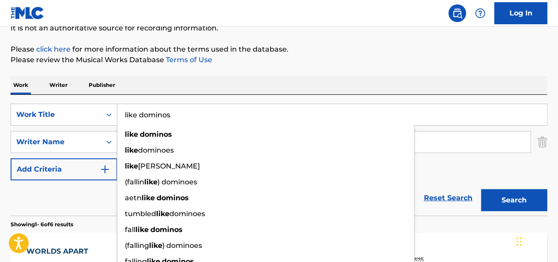
type input "like dominos"
click at [321, 189] on button "Search" at bounding box center [514, 200] width 66 height 22
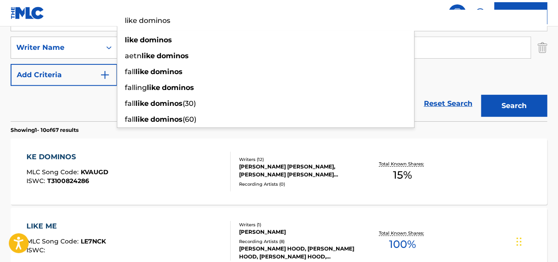
click at [86, 109] on div "Reset Search Search" at bounding box center [279, 103] width 537 height 35
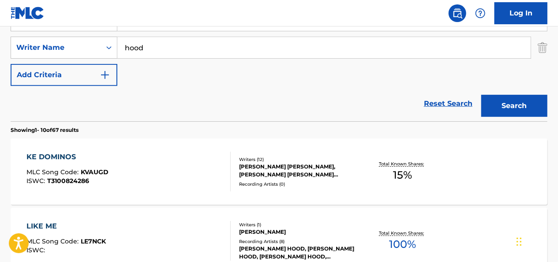
scroll to position [244, 0]
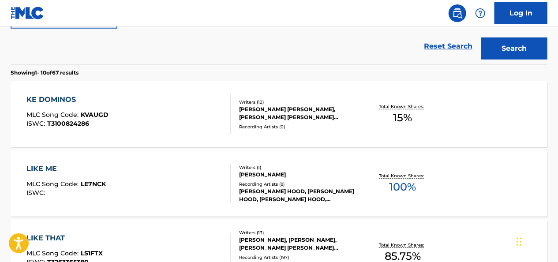
click at [273, 99] on div "Writers ( 12 )" at bounding box center [298, 102] width 119 height 7
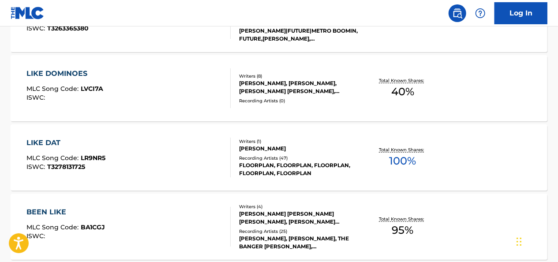
scroll to position [477, 0]
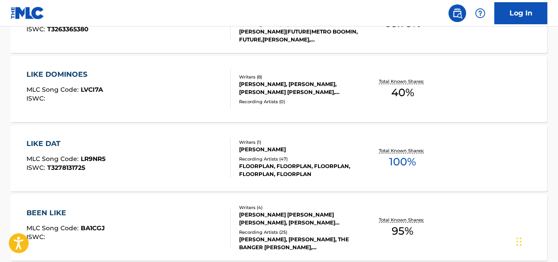
click at [266, 89] on div "[PERSON_NAME], [PERSON_NAME], [PERSON_NAME] [PERSON_NAME], [PERSON_NAME] [PERSO…" at bounding box center [298, 88] width 119 height 16
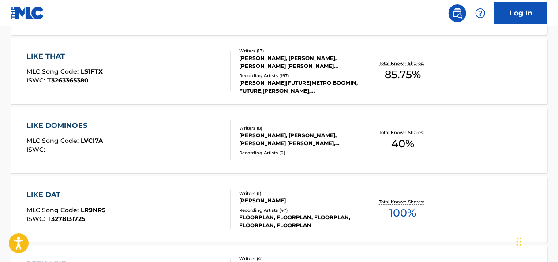
scroll to position [427, 0]
click at [130, 129] on div "LIKE DOMINOES MLC Song Code : LVCI7A ISWC :" at bounding box center [129, 140] width 204 height 40
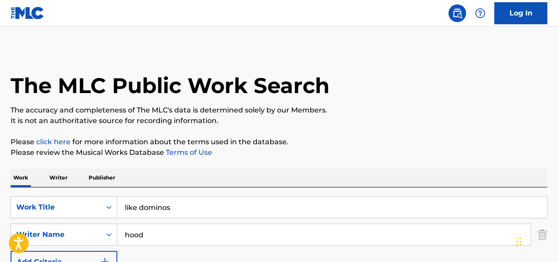
click at [167, 204] on input "like dominos" at bounding box center [332, 207] width 430 height 21
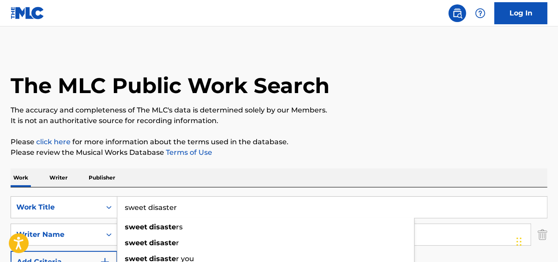
type input "sweet disaster"
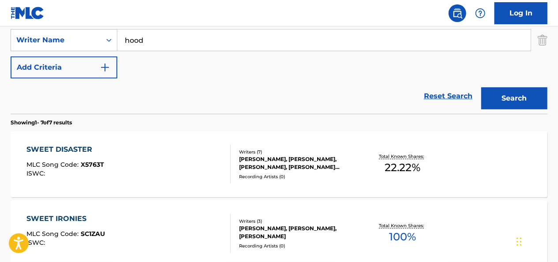
scroll to position [194, 0]
click at [170, 162] on div "SWEET DISASTER MLC Song Code : X5763T ISWC :" at bounding box center [129, 165] width 204 height 40
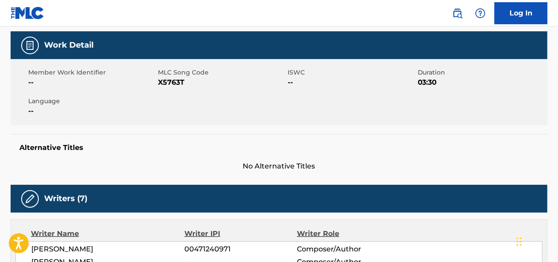
scroll to position [78, 0]
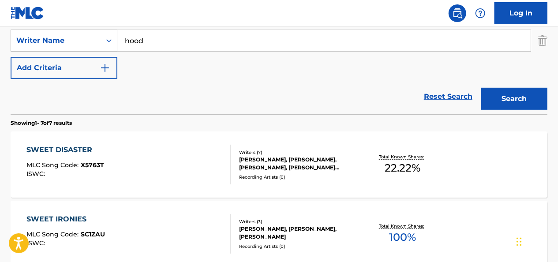
scroll to position [143, 0]
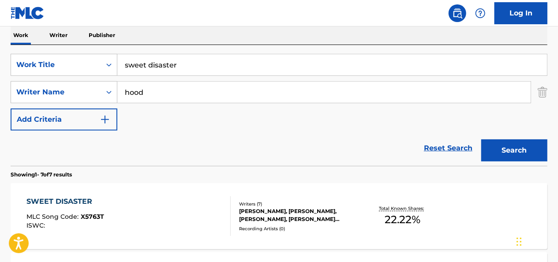
click at [153, 67] on input "sweet disaster" at bounding box center [332, 64] width 430 height 21
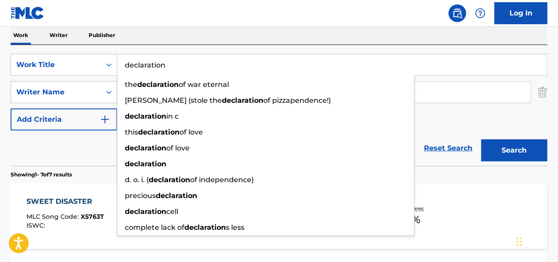
type input "declaration"
click at [321, 139] on button "Search" at bounding box center [514, 150] width 66 height 22
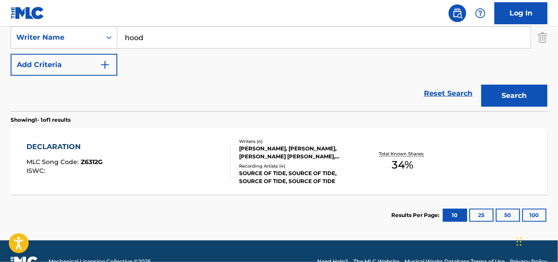
scroll to position [199, 0]
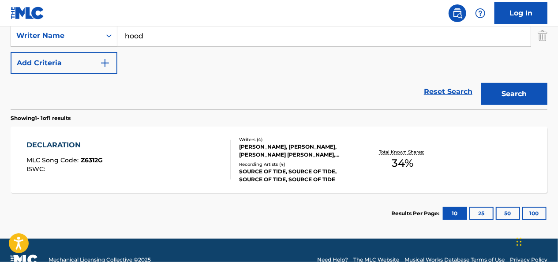
click at [224, 140] on div at bounding box center [226, 160] width 7 height 40
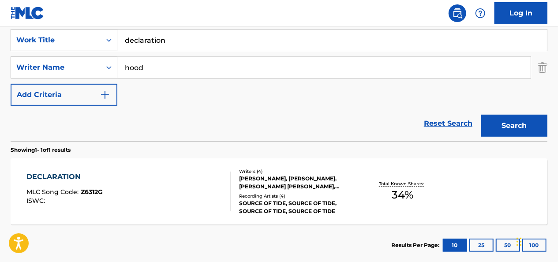
scroll to position [123, 0]
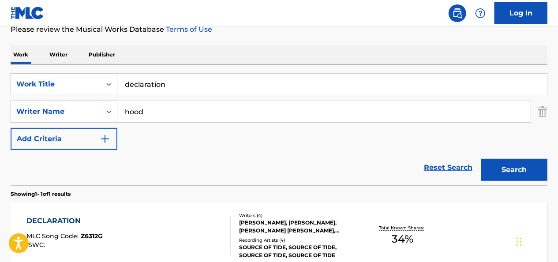
click at [150, 88] on input "declaration" at bounding box center [332, 84] width 430 height 21
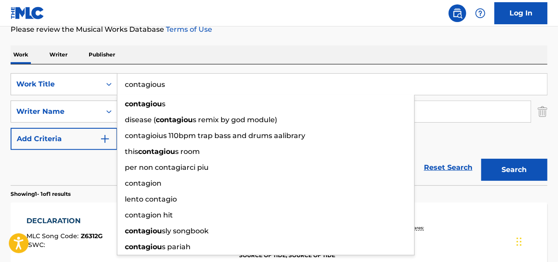
type input "contagious"
click at [321, 159] on button "Search" at bounding box center [514, 170] width 66 height 22
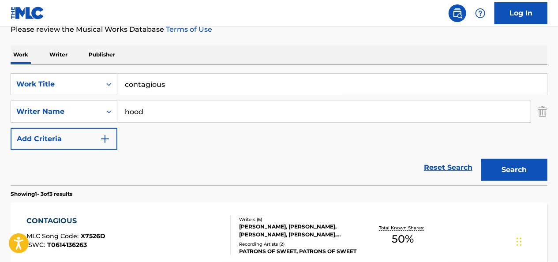
click at [73, 180] on div "Reset Search Search" at bounding box center [279, 167] width 537 height 35
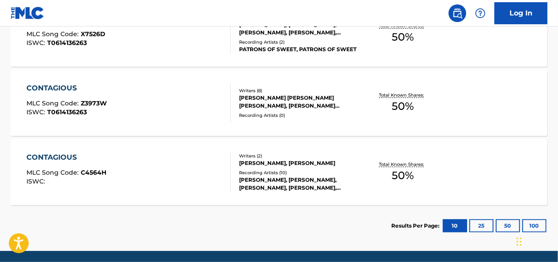
scroll to position [327, 0]
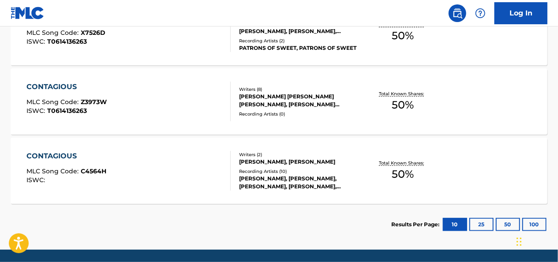
click at [186, 96] on div "CONTAGIOUS MLC Song Code : Z3973W ISWC : T0614136263" at bounding box center [129, 102] width 204 height 40
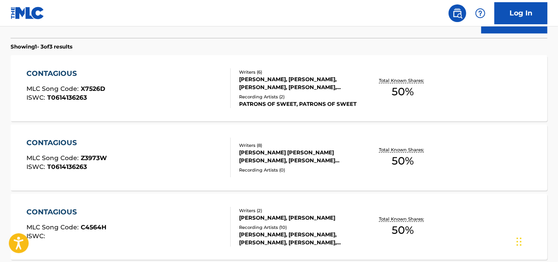
scroll to position [270, 0]
click at [141, 83] on div "CONTAGIOUS MLC Song Code : X7526D ISWC : T0614136263" at bounding box center [129, 89] width 204 height 40
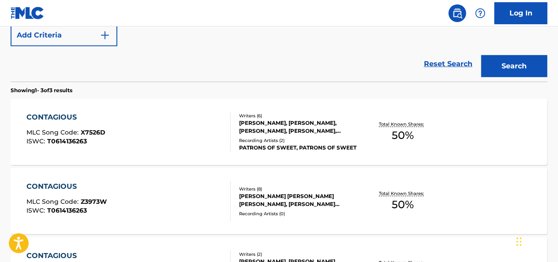
scroll to position [221, 0]
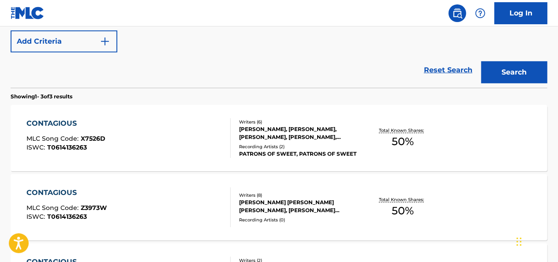
click at [197, 129] on div "CONTAGIOUS MLC Song Code : X7526D ISWC : T0614136263" at bounding box center [129, 138] width 204 height 40
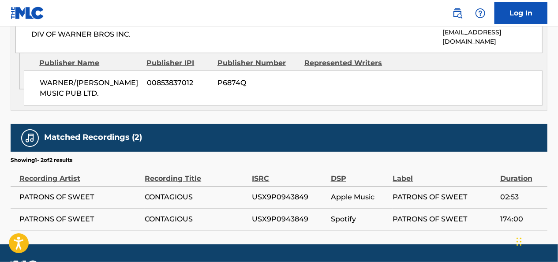
scroll to position [271, 0]
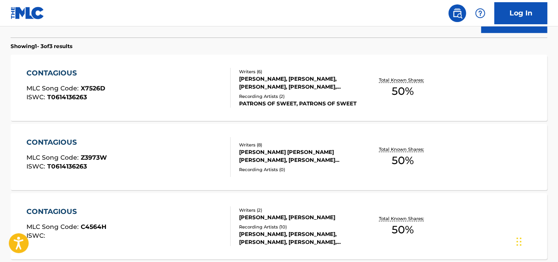
click at [172, 150] on div "CONTAGIOUS MLC Song Code : Z3973W ISWC : T0614136263" at bounding box center [129, 157] width 204 height 40
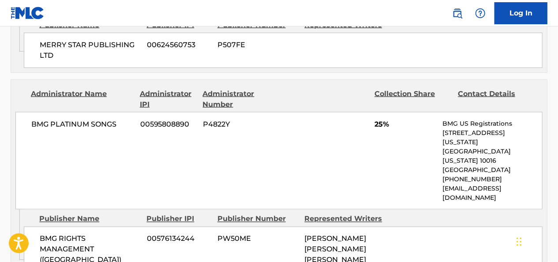
scroll to position [628, 0]
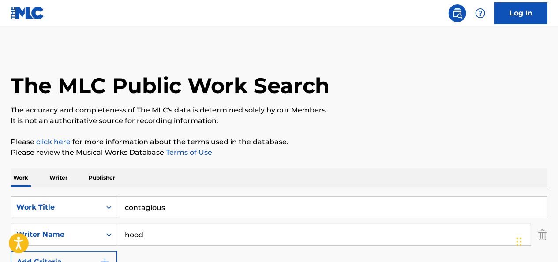
scroll to position [116, 0]
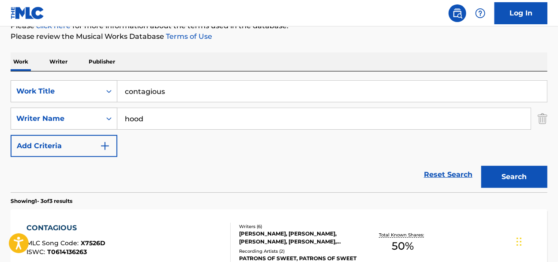
click at [143, 86] on input "contagious" at bounding box center [332, 91] width 430 height 21
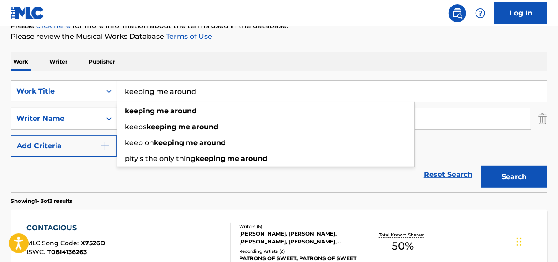
type input "keeping me around"
click at [321, 166] on button "Search" at bounding box center [514, 177] width 66 height 22
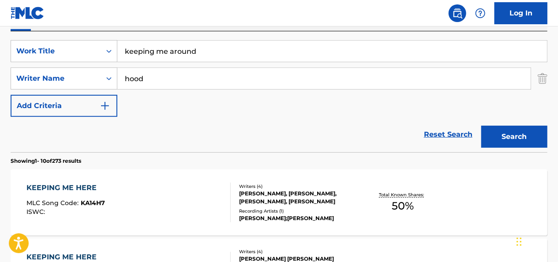
scroll to position [156, 0]
click at [137, 79] on input "hood" at bounding box center [323, 78] width 413 height 21
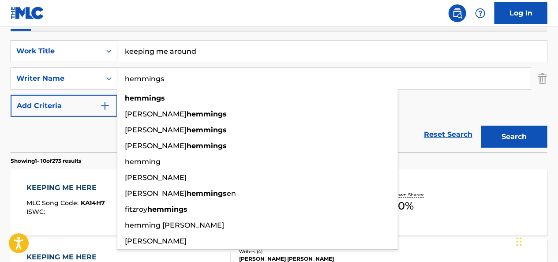
click at [321, 126] on button "Search" at bounding box center [514, 137] width 66 height 22
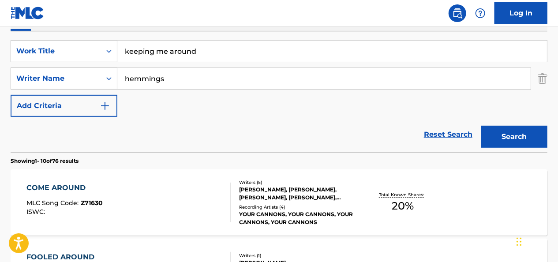
click at [155, 80] on input "hemmings" at bounding box center [323, 78] width 413 height 21
type input "[PERSON_NAME]"
click at [321, 126] on button "Search" at bounding box center [514, 137] width 66 height 22
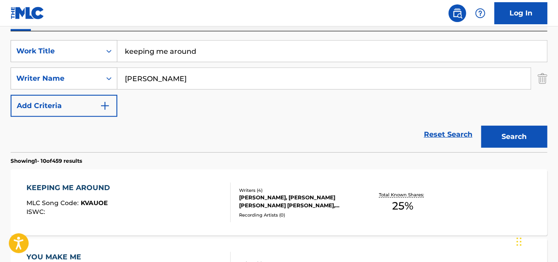
click at [136, 184] on div "KEEPING ME AROUND MLC Song Code : KVAUOE ISWC :" at bounding box center [129, 203] width 204 height 40
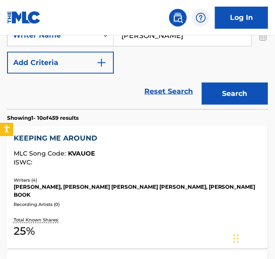
scroll to position [77, 0]
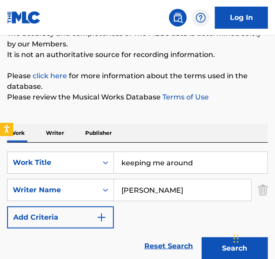
click at [168, 161] on input "keeping me around" at bounding box center [191, 162] width 154 height 21
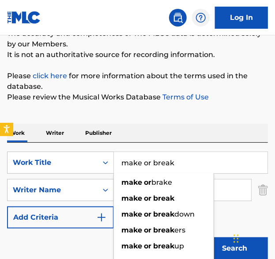
click at [202, 237] on button "Search" at bounding box center [235, 248] width 66 height 22
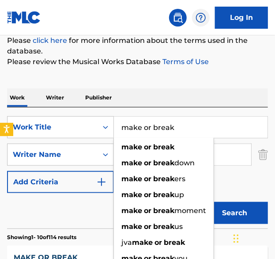
scroll to position [112, 0]
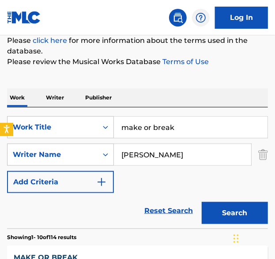
drag, startPoint x: 60, startPoint y: 210, endPoint x: 86, endPoint y: 184, distance: 37.1
click at [60, 210] on div "Reset Search Search" at bounding box center [137, 210] width 261 height 35
click at [150, 131] on input "make or break" at bounding box center [191, 126] width 154 height 21
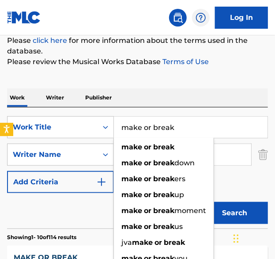
click at [150, 131] on input "make or break" at bounding box center [191, 126] width 154 height 21
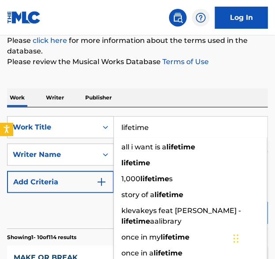
type input "lifetime"
click at [202, 202] on button "Search" at bounding box center [235, 213] width 66 height 22
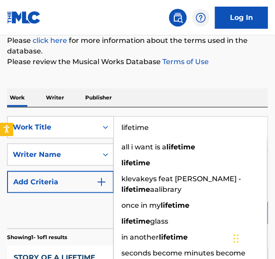
click at [82, 202] on div "Reset Search Search" at bounding box center [137, 210] width 261 height 35
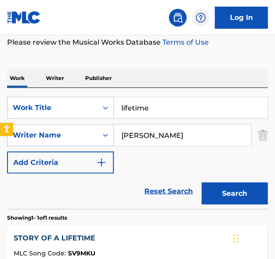
scroll to position [131, 0]
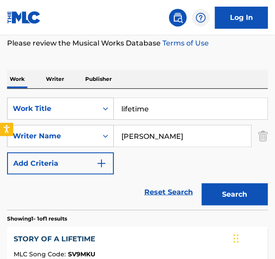
click at [133, 132] on input "[PERSON_NAME]" at bounding box center [182, 135] width 137 height 21
click at [202, 183] on button "Search" at bounding box center [235, 194] width 66 height 22
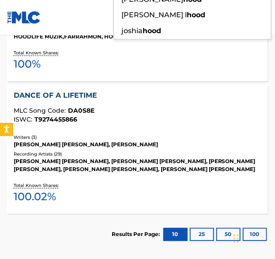
scroll to position [206, 0]
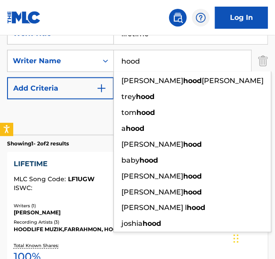
click at [131, 53] on input "hood" at bounding box center [182, 60] width 137 height 21
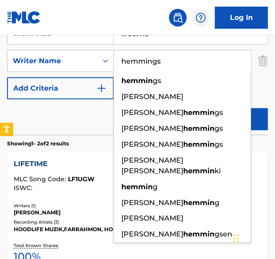
click at [202, 108] on button "Search" at bounding box center [235, 119] width 66 height 22
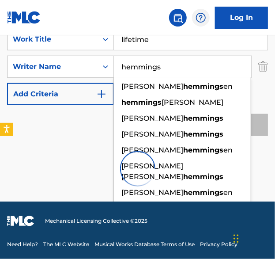
scroll to position [199, 0]
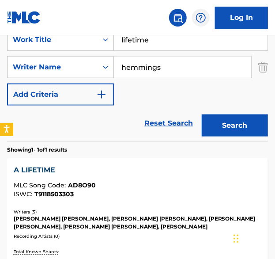
click at [72, 119] on div "Reset Search Search" at bounding box center [137, 122] width 261 height 35
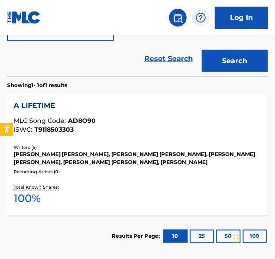
scroll to position [148, 0]
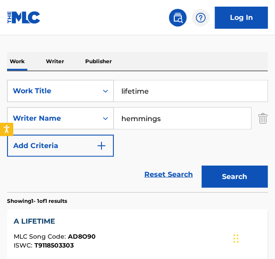
click at [137, 120] on input "hemmings" at bounding box center [182, 118] width 137 height 21
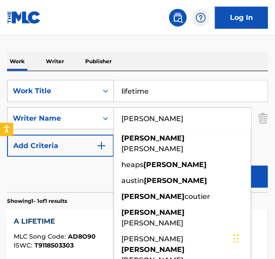
type input "[PERSON_NAME]"
click at [202, 165] on button "Search" at bounding box center [235, 176] width 66 height 22
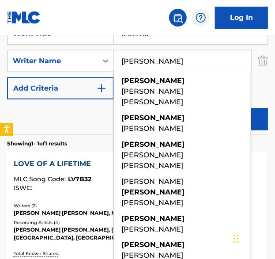
scroll to position [183, 0]
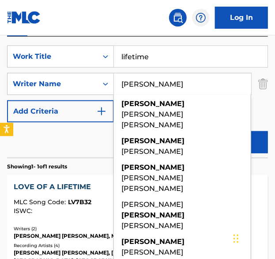
click at [142, 54] on input "lifetime" at bounding box center [191, 56] width 154 height 21
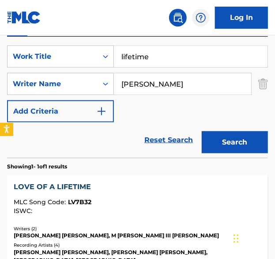
click at [142, 54] on input "lifetime" at bounding box center [191, 56] width 154 height 21
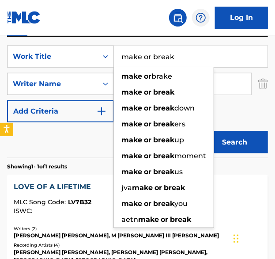
click at [202, 131] on button "Search" at bounding box center [235, 142] width 66 height 22
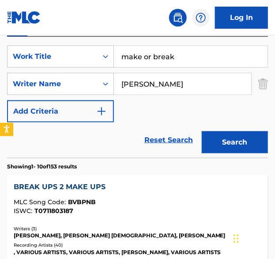
click at [160, 55] on input "make or break" at bounding box center [191, 56] width 154 height 21
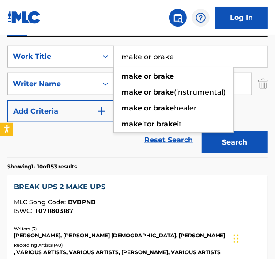
type input "make or brake"
click at [202, 131] on button "Search" at bounding box center [235, 142] width 66 height 22
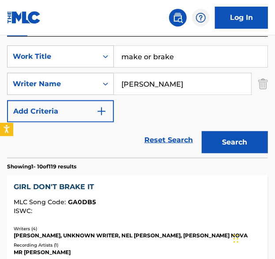
click at [127, 85] on input "[PERSON_NAME]" at bounding box center [182, 83] width 137 height 21
type input "[PERSON_NAME]"
click at [202, 131] on button "Search" at bounding box center [235, 142] width 66 height 22
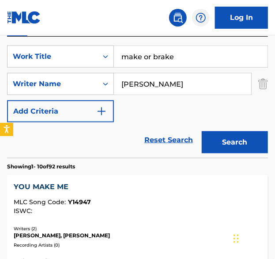
click at [81, 148] on div "Reset Search Search" at bounding box center [137, 139] width 261 height 35
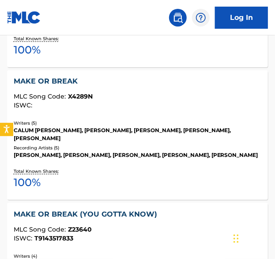
scroll to position [405, 0]
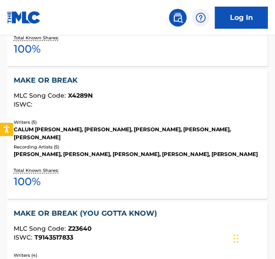
click at [60, 90] on div "MAKE OR BREAK MLC Song Code : X4289N ISWC :" at bounding box center [138, 91] width 248 height 33
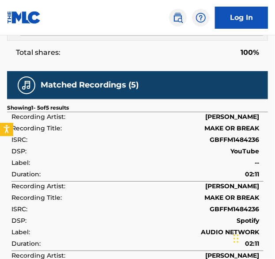
scroll to position [1702, 0]
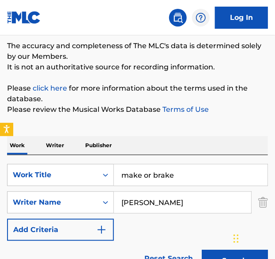
scroll to position [64, 0]
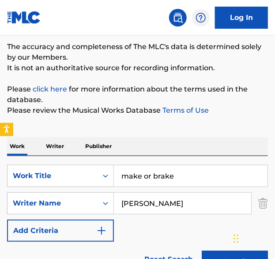
click at [176, 173] on input "make or brake" at bounding box center [191, 175] width 154 height 21
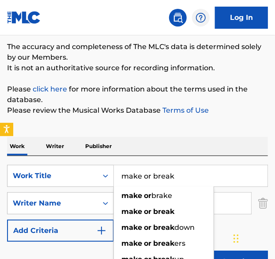
type input "make or break"
click at [202, 250] on button "Search" at bounding box center [235, 261] width 66 height 22
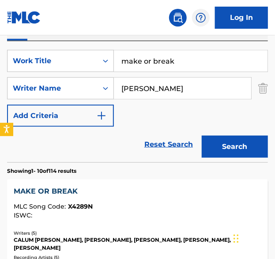
scroll to position [207, 0]
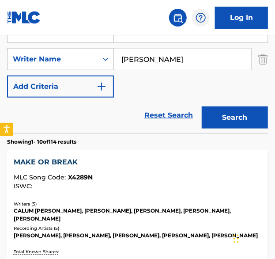
click at [144, 59] on input "[PERSON_NAME]" at bounding box center [182, 59] width 137 height 21
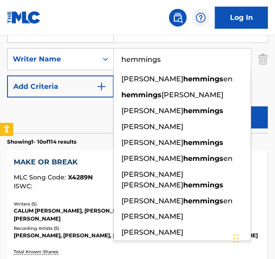
click at [202, 106] on button "Search" at bounding box center [235, 117] width 66 height 22
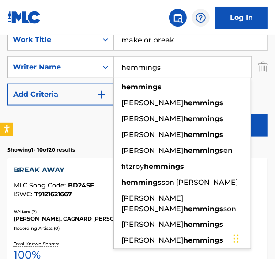
click at [80, 132] on div "Reset Search Search" at bounding box center [137, 122] width 261 height 35
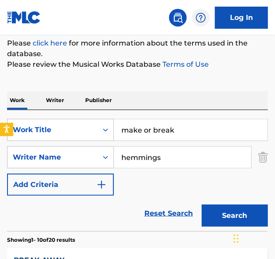
scroll to position [108, 0]
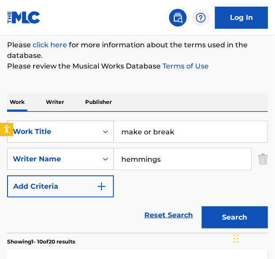
click at [145, 158] on input "hemmings" at bounding box center [182, 158] width 137 height 21
type input "hood"
click at [202, 206] on button "Search" at bounding box center [235, 217] width 66 height 22
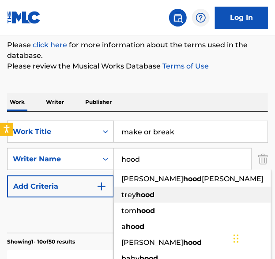
scroll to position [0, 0]
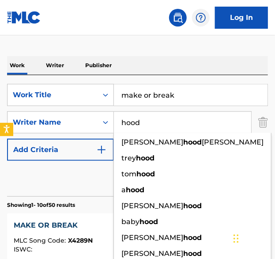
click at [87, 176] on div "Reset Search Search" at bounding box center [137, 178] width 261 height 35
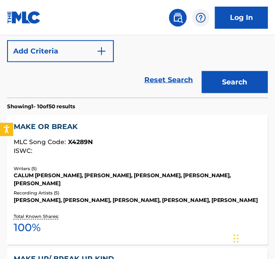
scroll to position [243, 0]
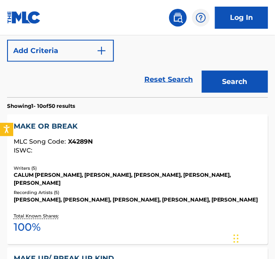
click at [93, 130] on div "MAKE OR BREAK" at bounding box center [138, 126] width 248 height 11
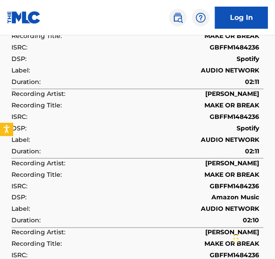
scroll to position [1954, 0]
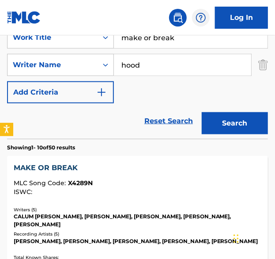
scroll to position [200, 0]
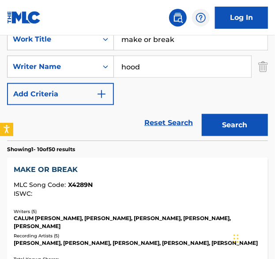
click at [55, 173] on div "MAKE OR BREAK" at bounding box center [138, 169] width 248 height 11
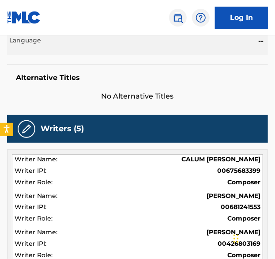
scroll to position [210, 0]
